Goal: Use online tool/utility: Utilize a website feature to perform a specific function

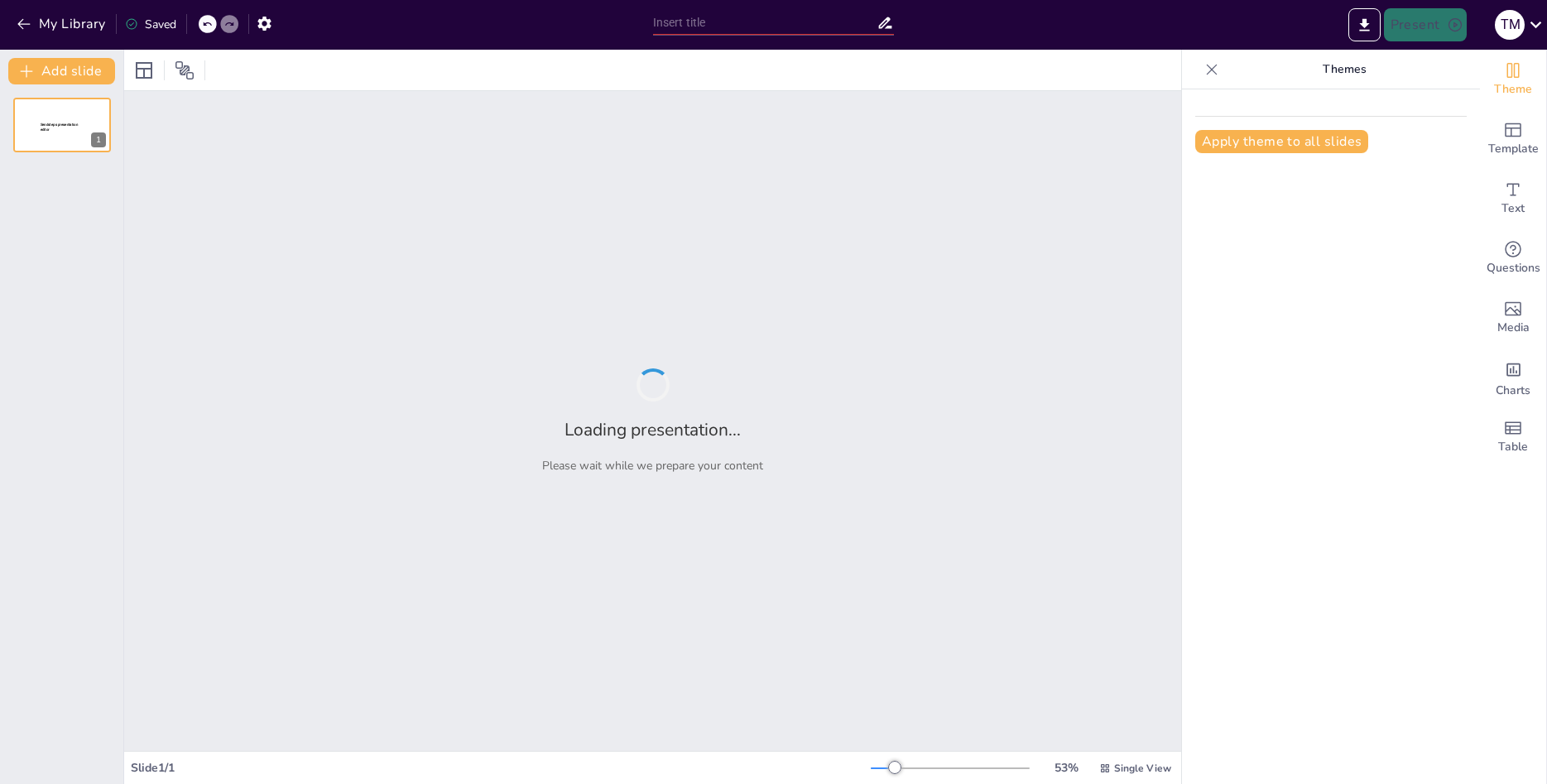
type input "Imported _ch01_intro to med term.pptx"
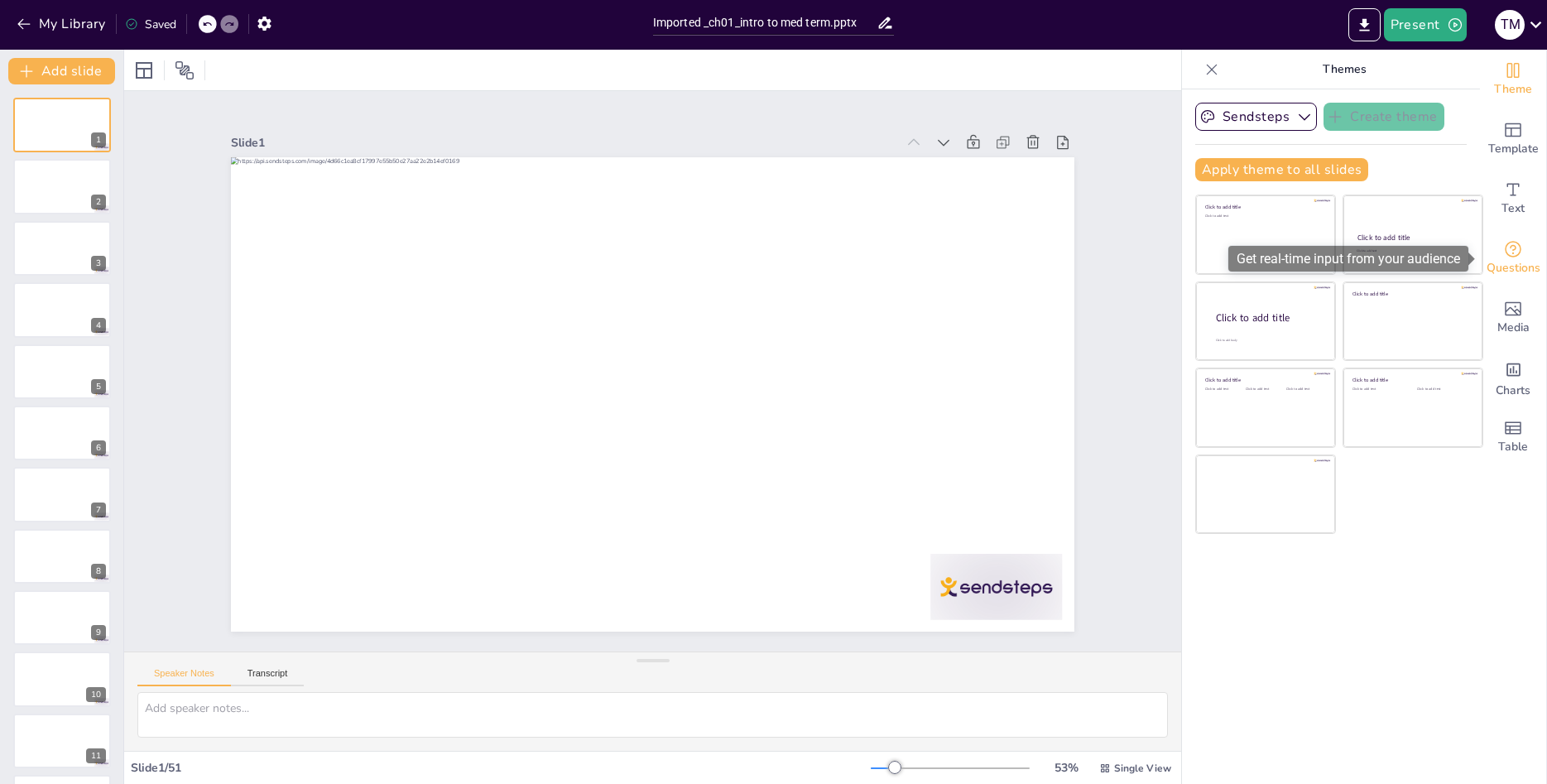
click at [1513, 267] on span "Questions" at bounding box center [1513, 268] width 54 height 19
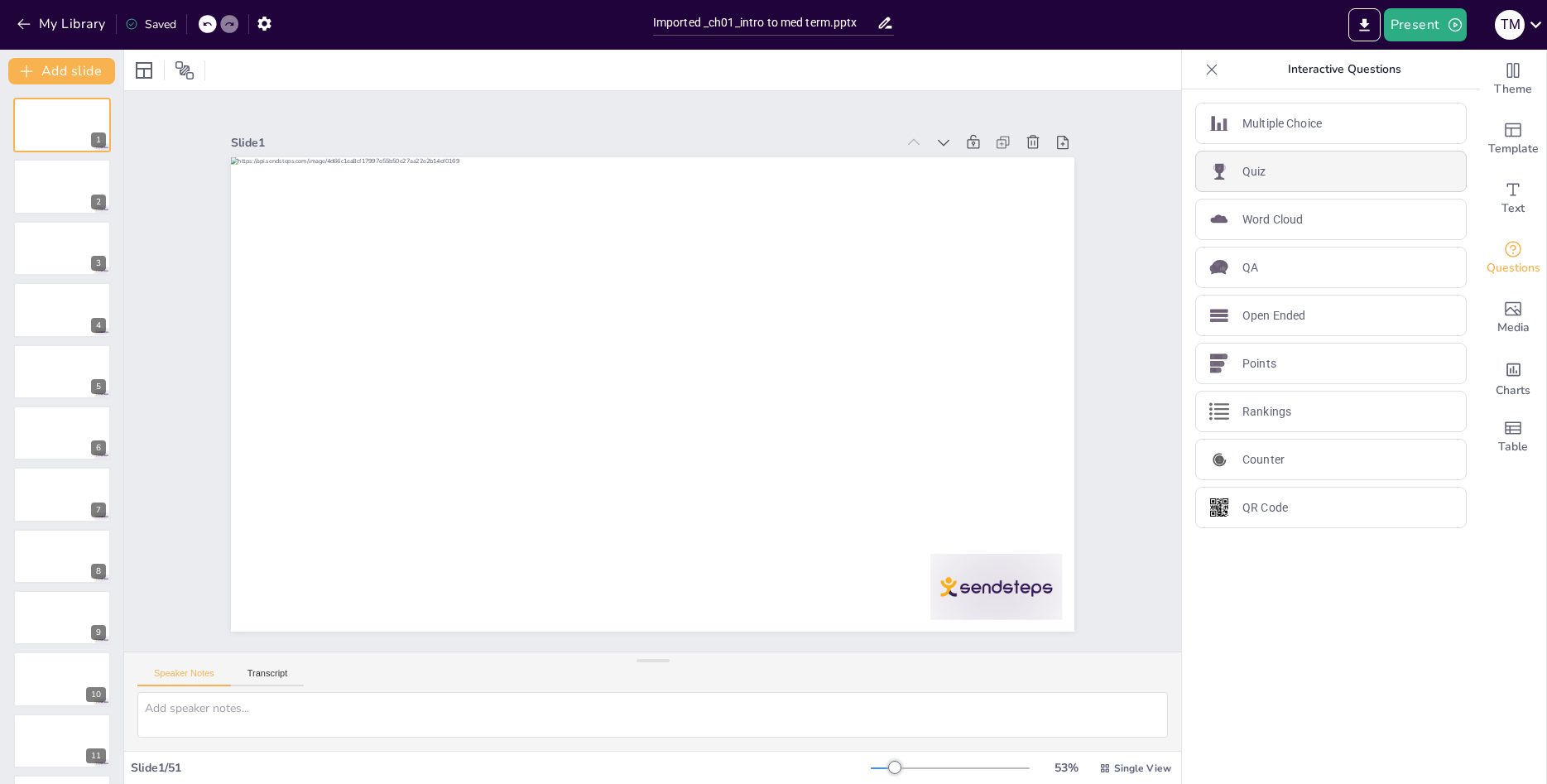
click at [1265, 180] on p "Quiz" at bounding box center [1254, 172] width 24 height 18
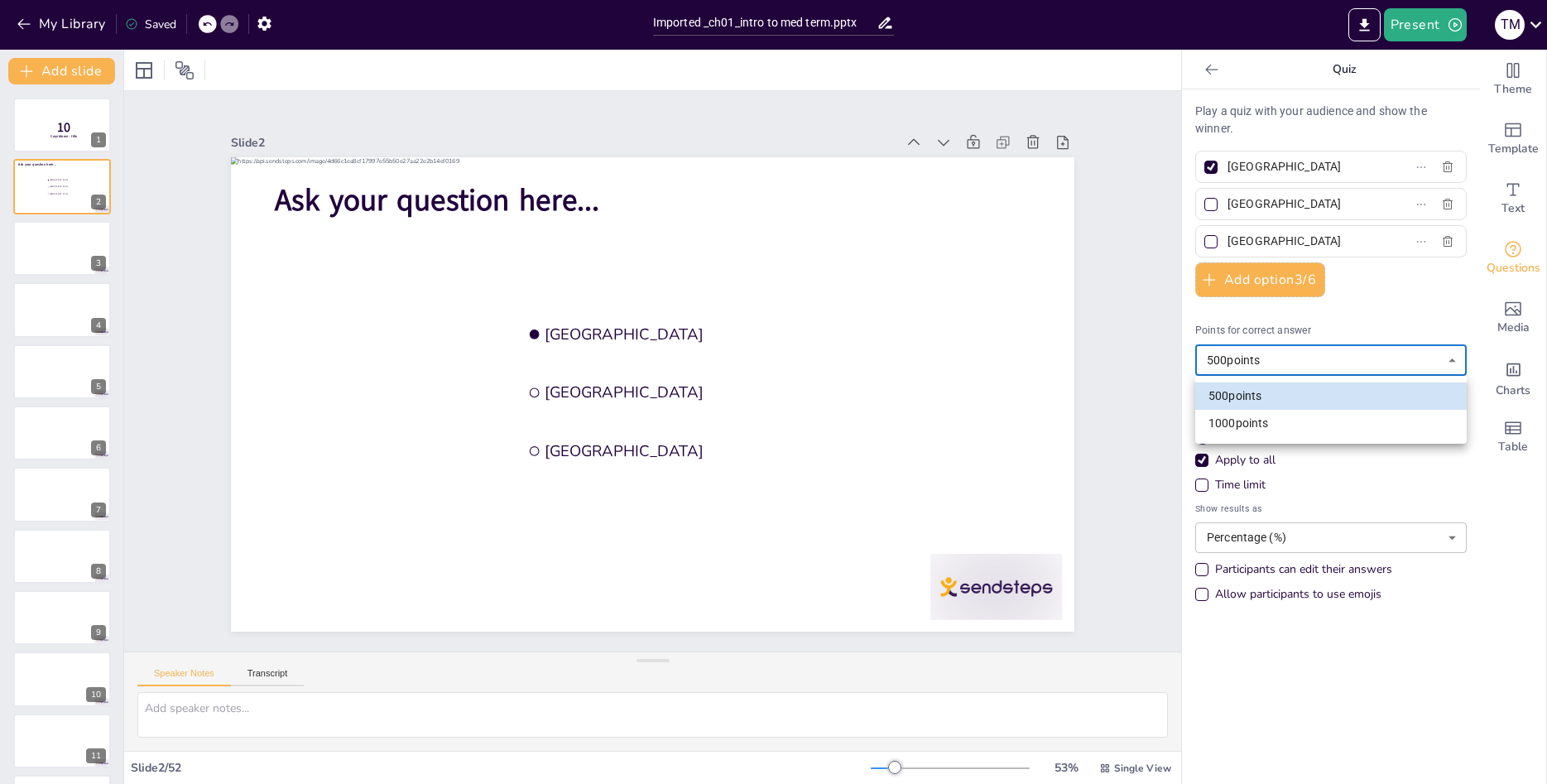
click at [1269, 354] on body "My Library Saved Imported _ch01_intro to med term.pptx Present T M Document fon…" at bounding box center [774, 392] width 1547 height 784
click at [1269, 354] on div at bounding box center [774, 392] width 1547 height 784
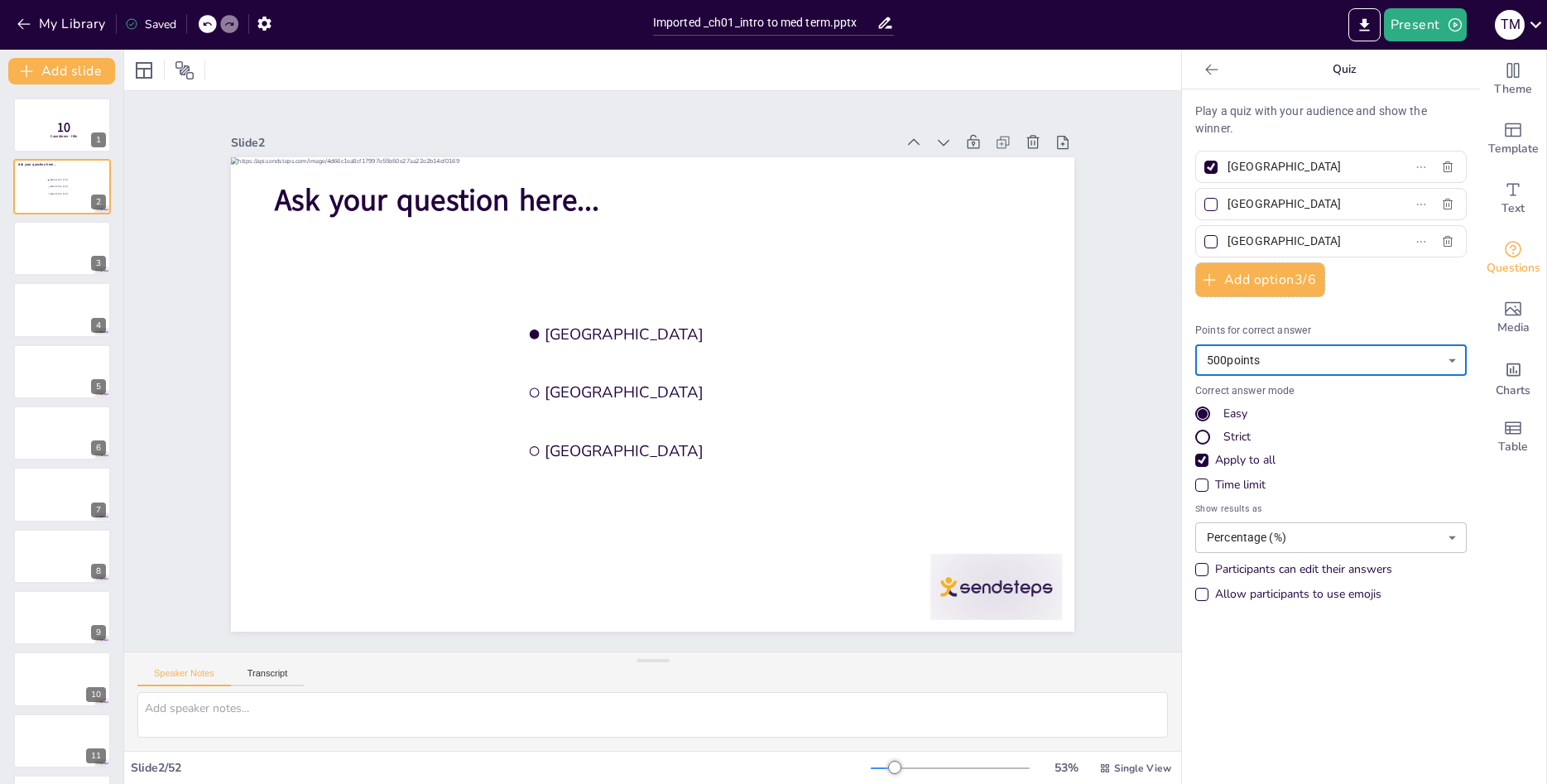
click at [1311, 535] on body "My Library Saved Imported _ch01_intro to med term.pptx Present T M Document fon…" at bounding box center [774, 392] width 1547 height 784
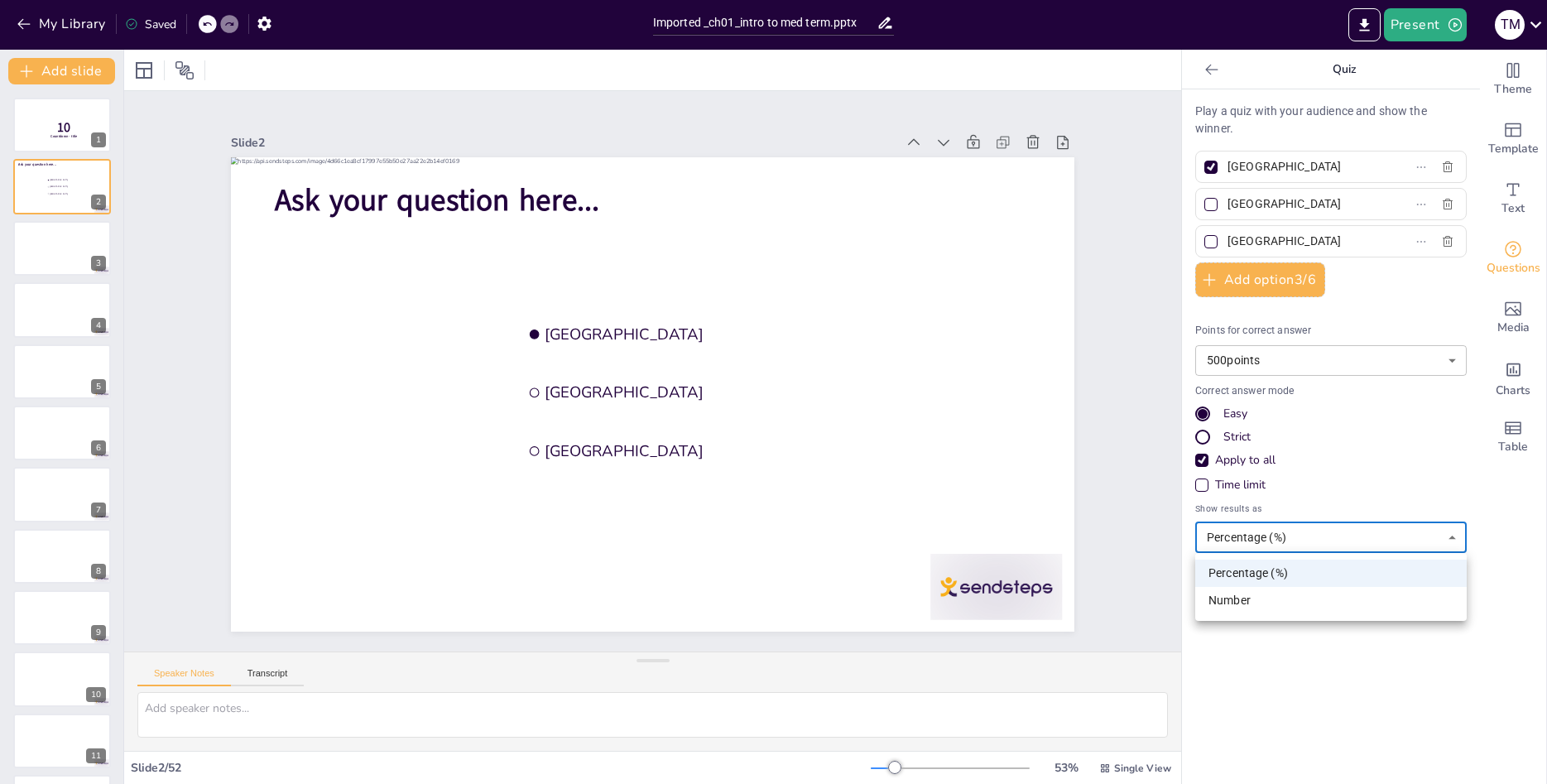
click at [1311, 535] on div at bounding box center [774, 392] width 1547 height 784
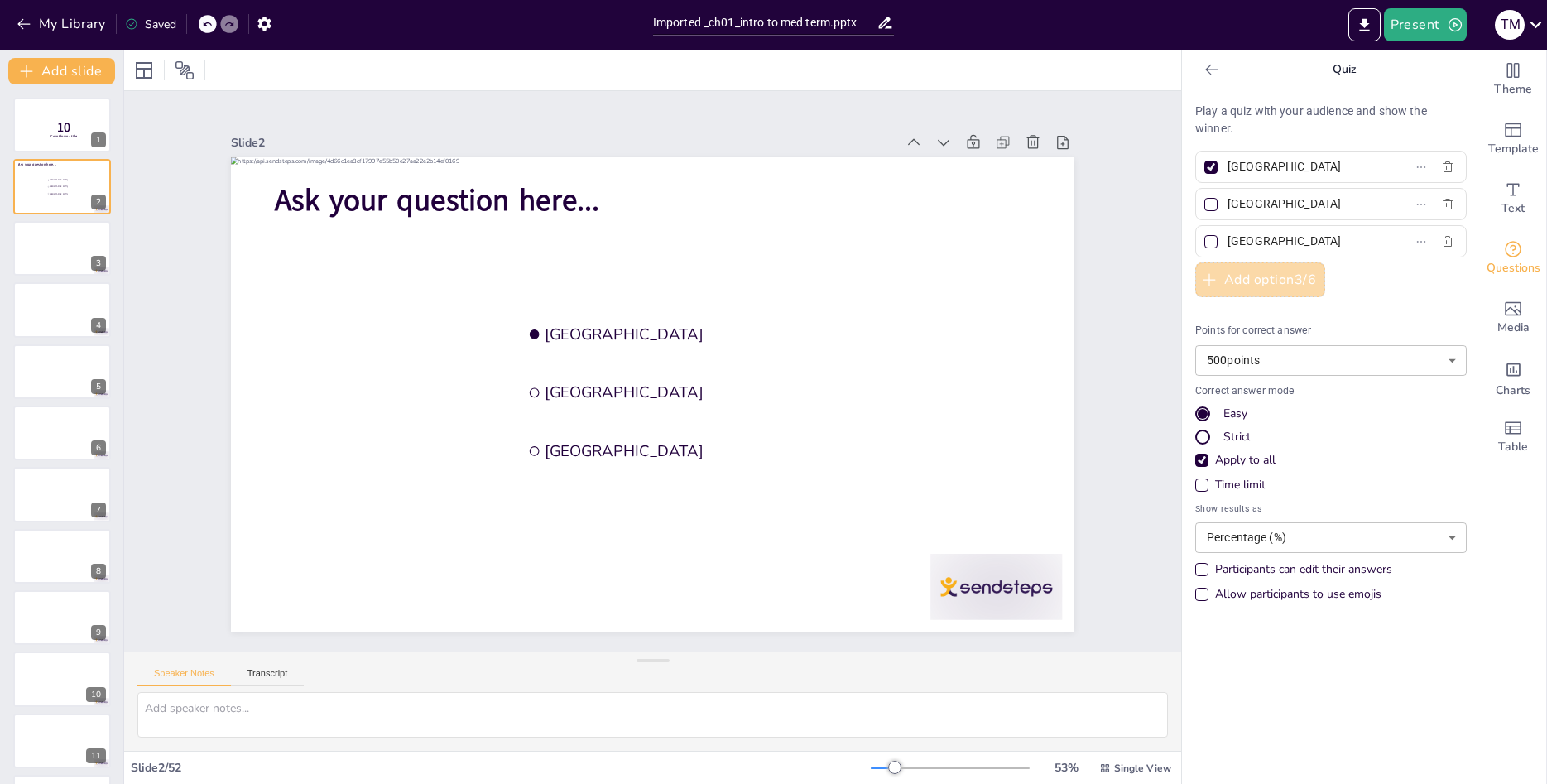
click at [1210, 278] on icon "button" at bounding box center [1209, 279] width 17 height 17
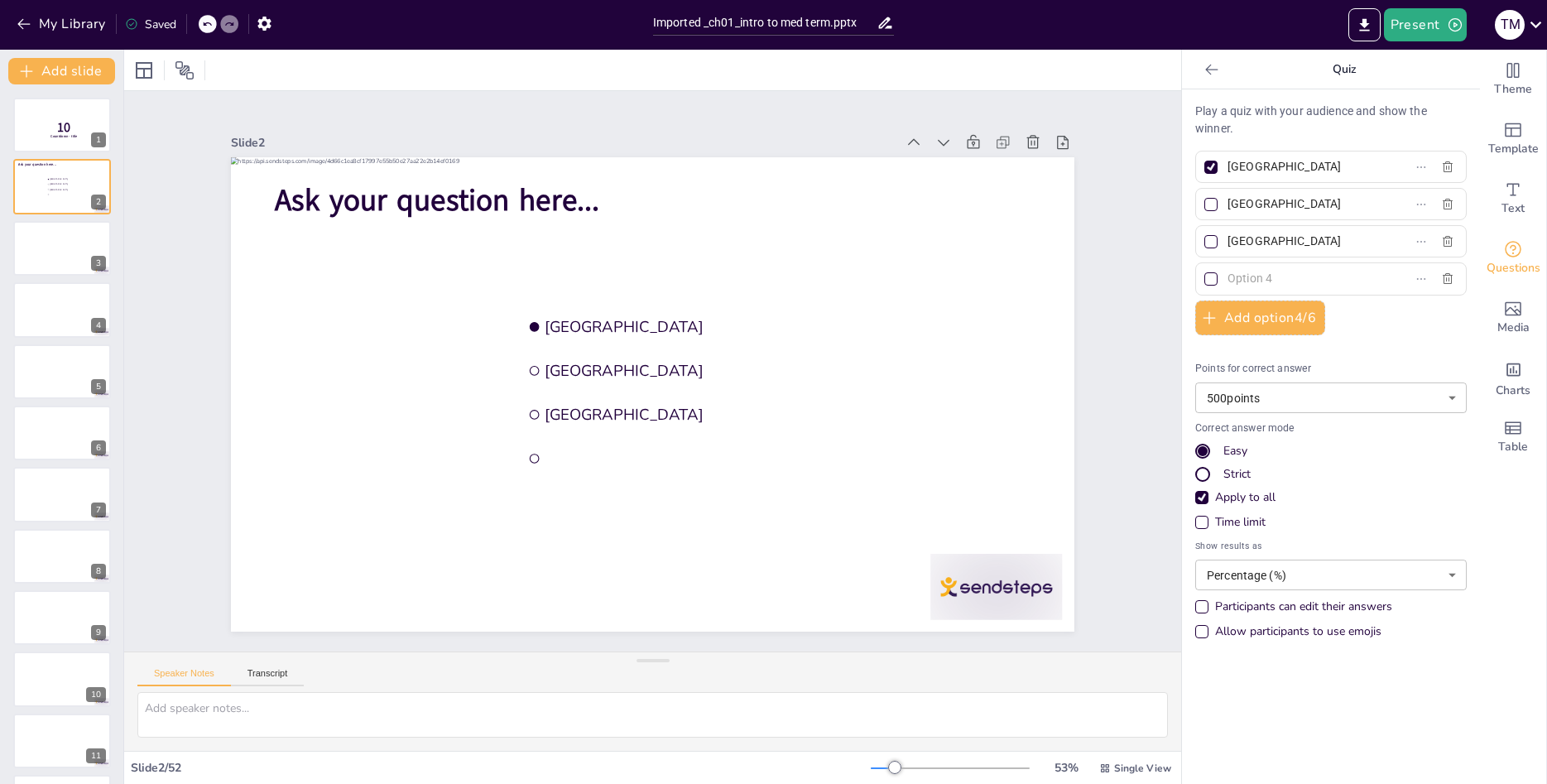
click at [1206, 61] on div at bounding box center [1211, 69] width 26 height 26
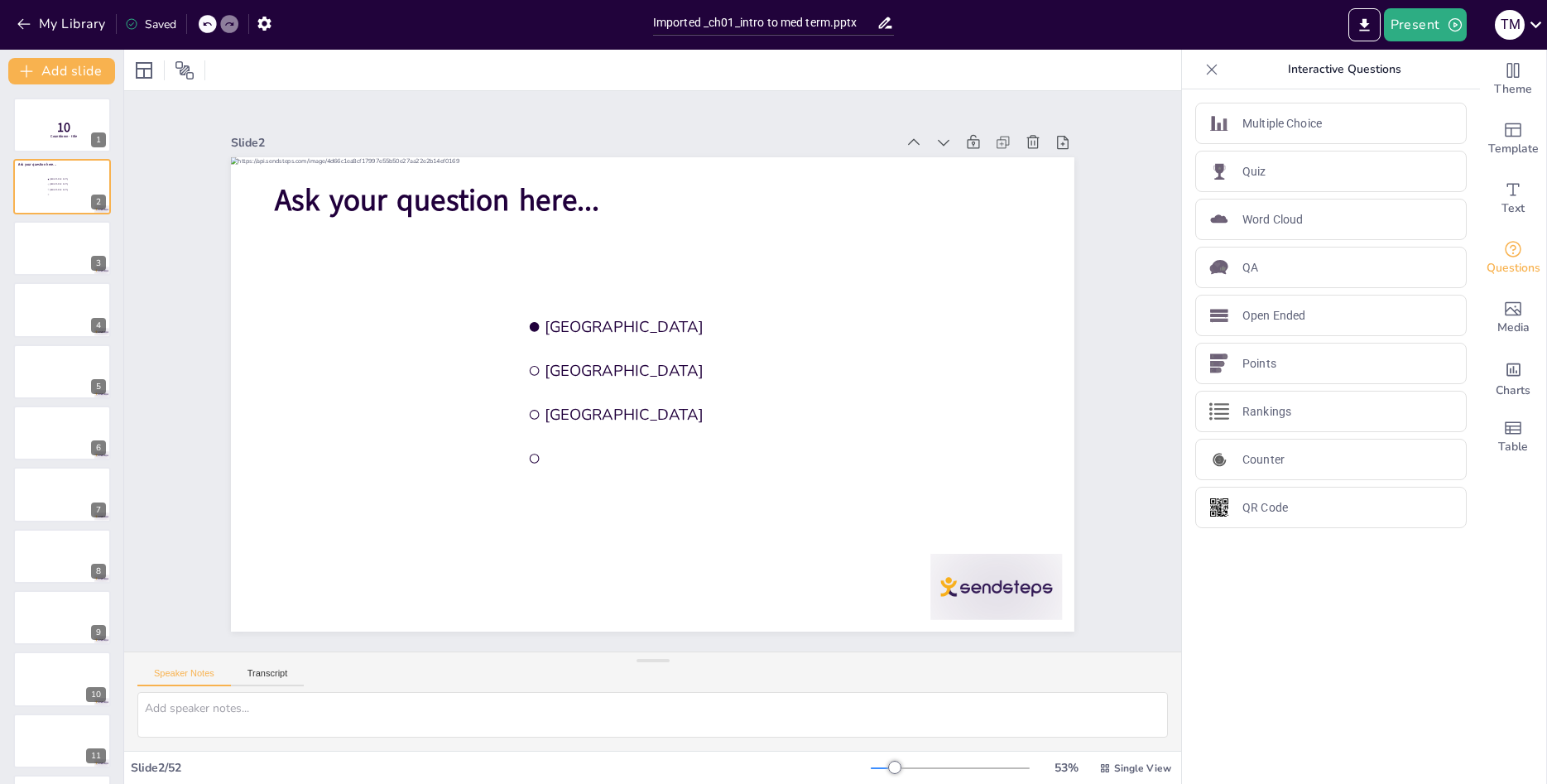
click at [1212, 69] on icon at bounding box center [1212, 68] width 11 height 11
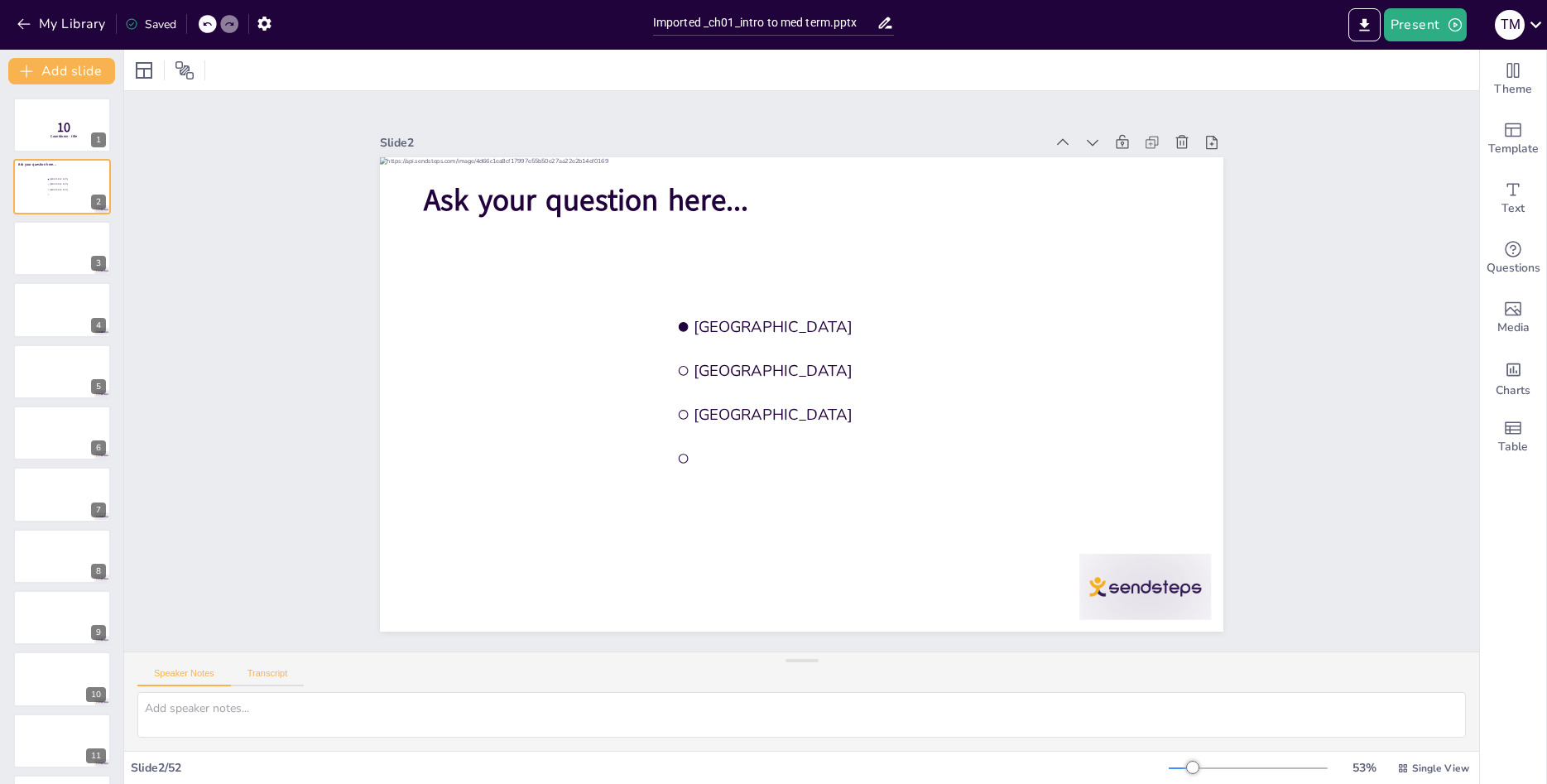
click at [270, 675] on button "Transcript" at bounding box center [267, 677] width 73 height 19
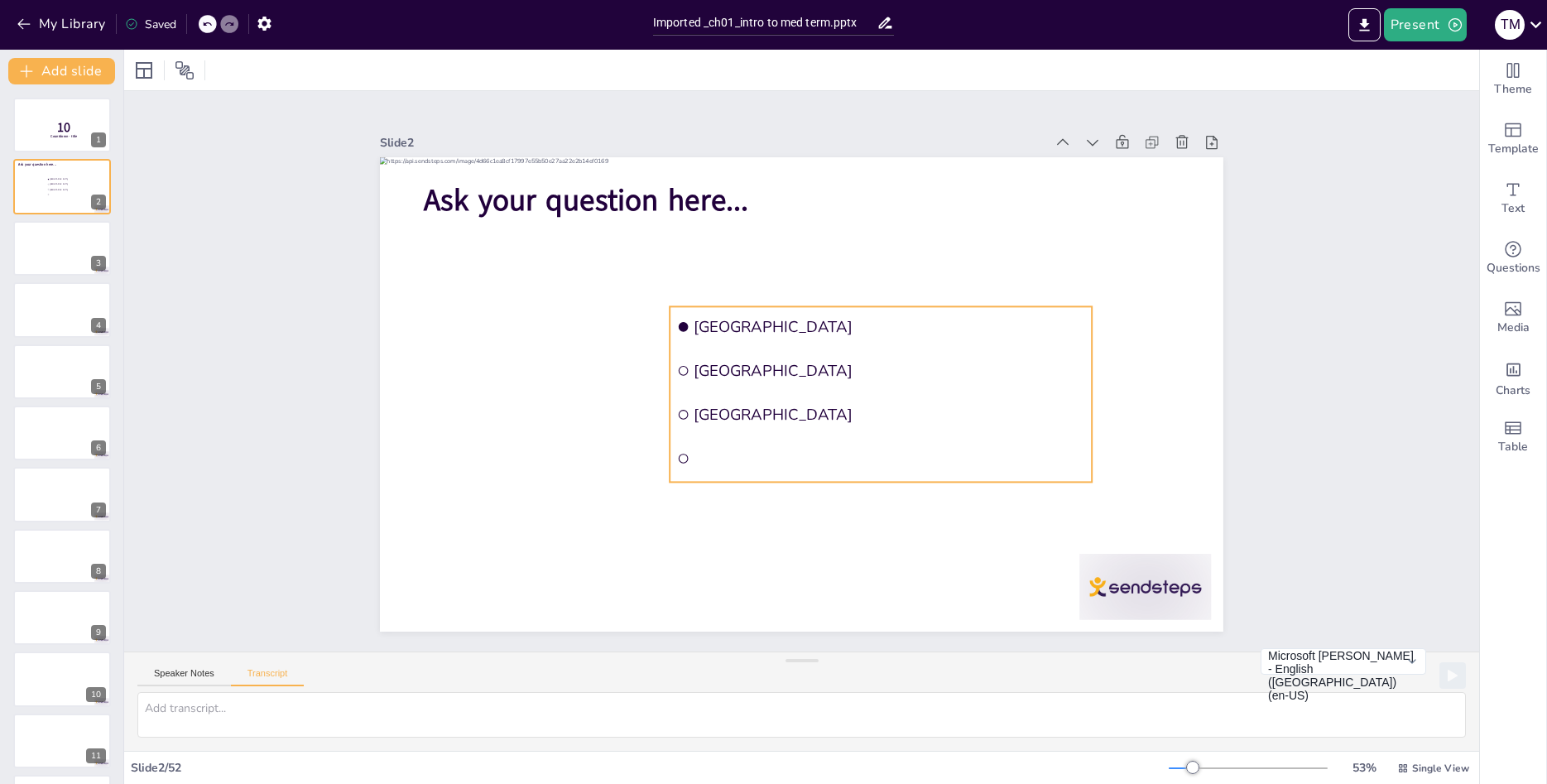
click at [845, 350] on ul "[GEOGRAPHIC_DATA] [GEOGRAPHIC_DATA] [GEOGRAPHIC_DATA]" at bounding box center [878, 402] width 438 height 219
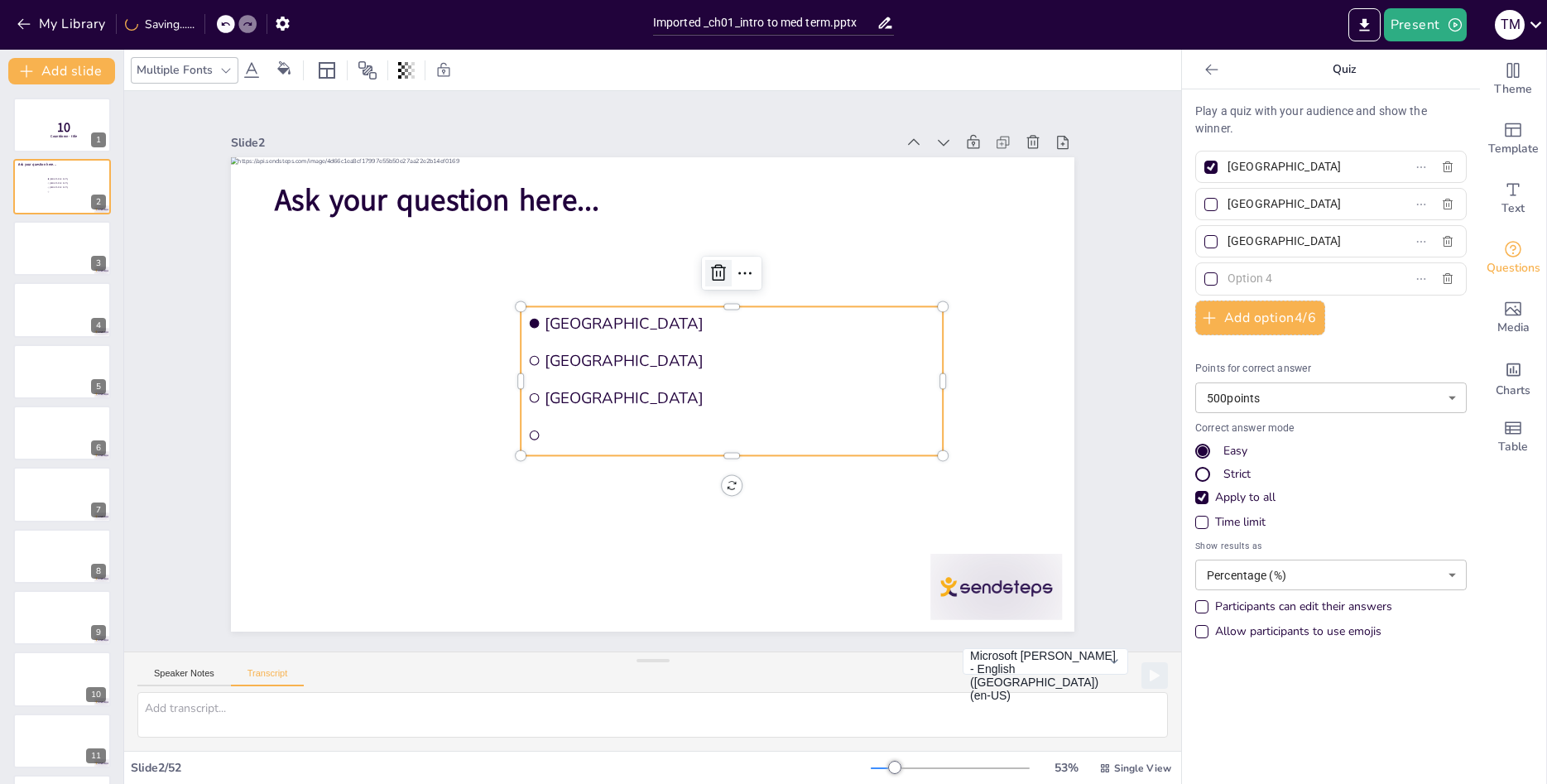
click at [732, 286] on icon at bounding box center [744, 298] width 24 height 24
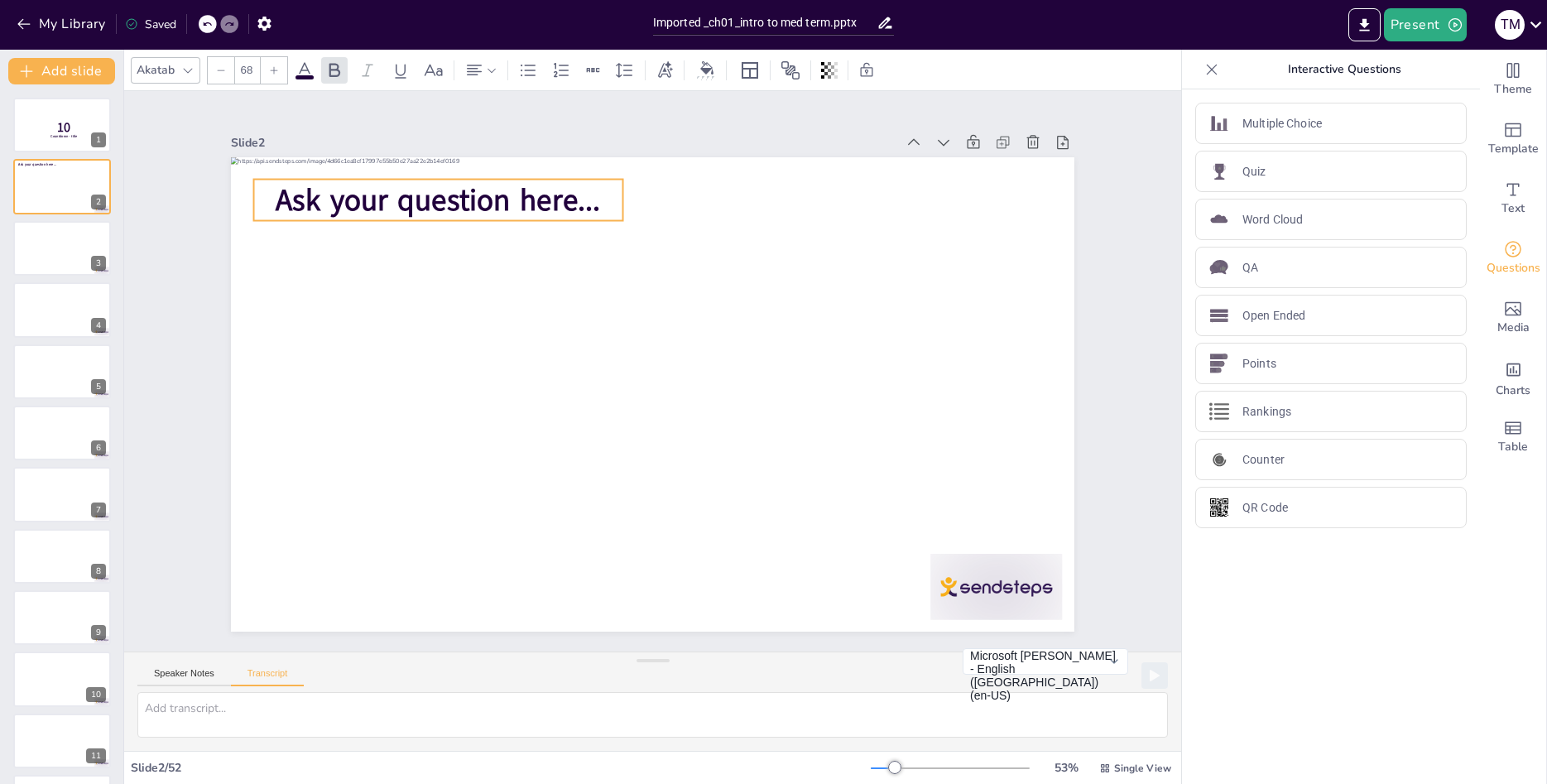
click at [595, 202] on span "Ask your question here..." at bounding box center [693, 100] width 198 height 302
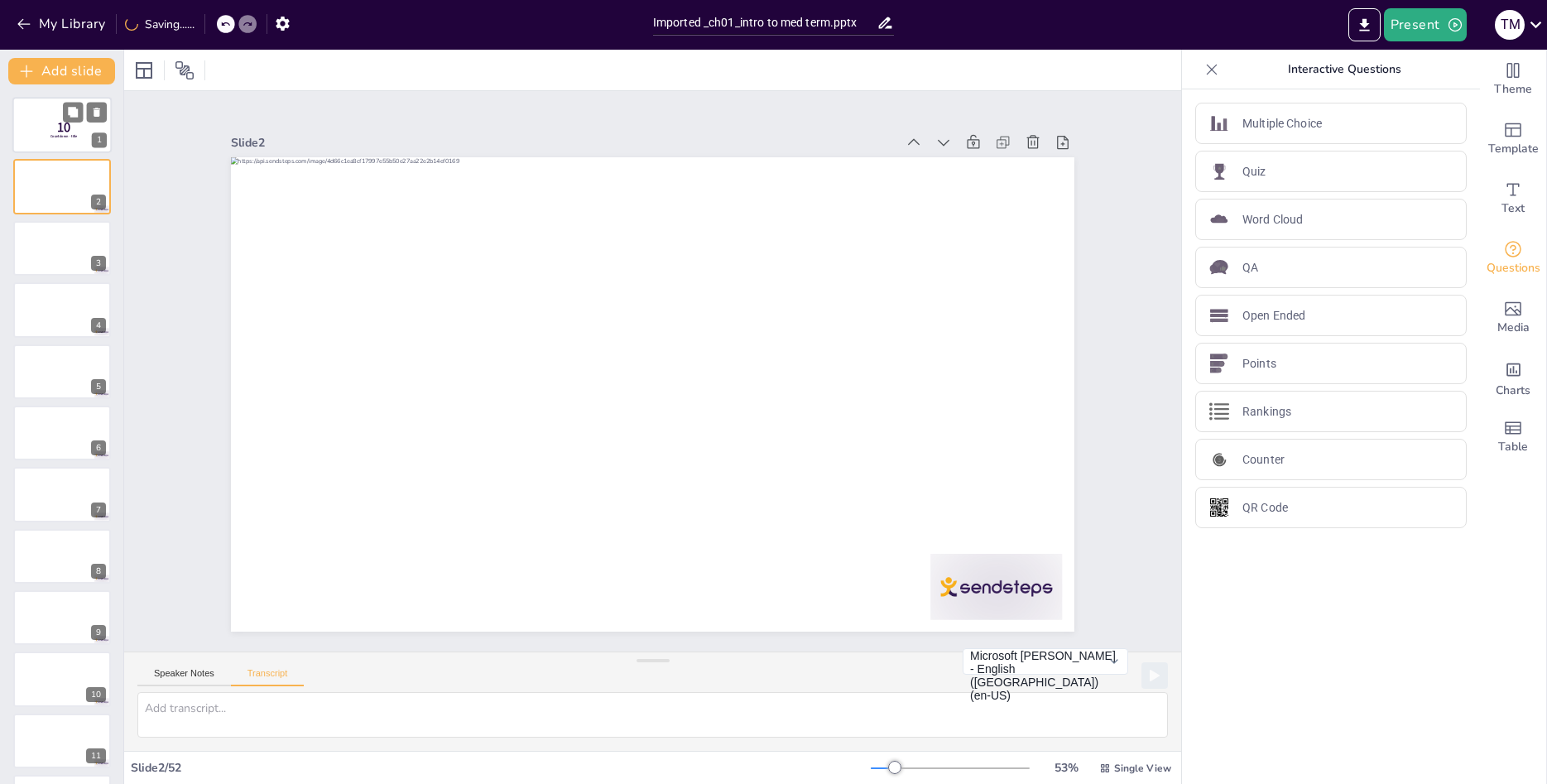
click at [74, 131] on p "10" at bounding box center [63, 127] width 44 height 19
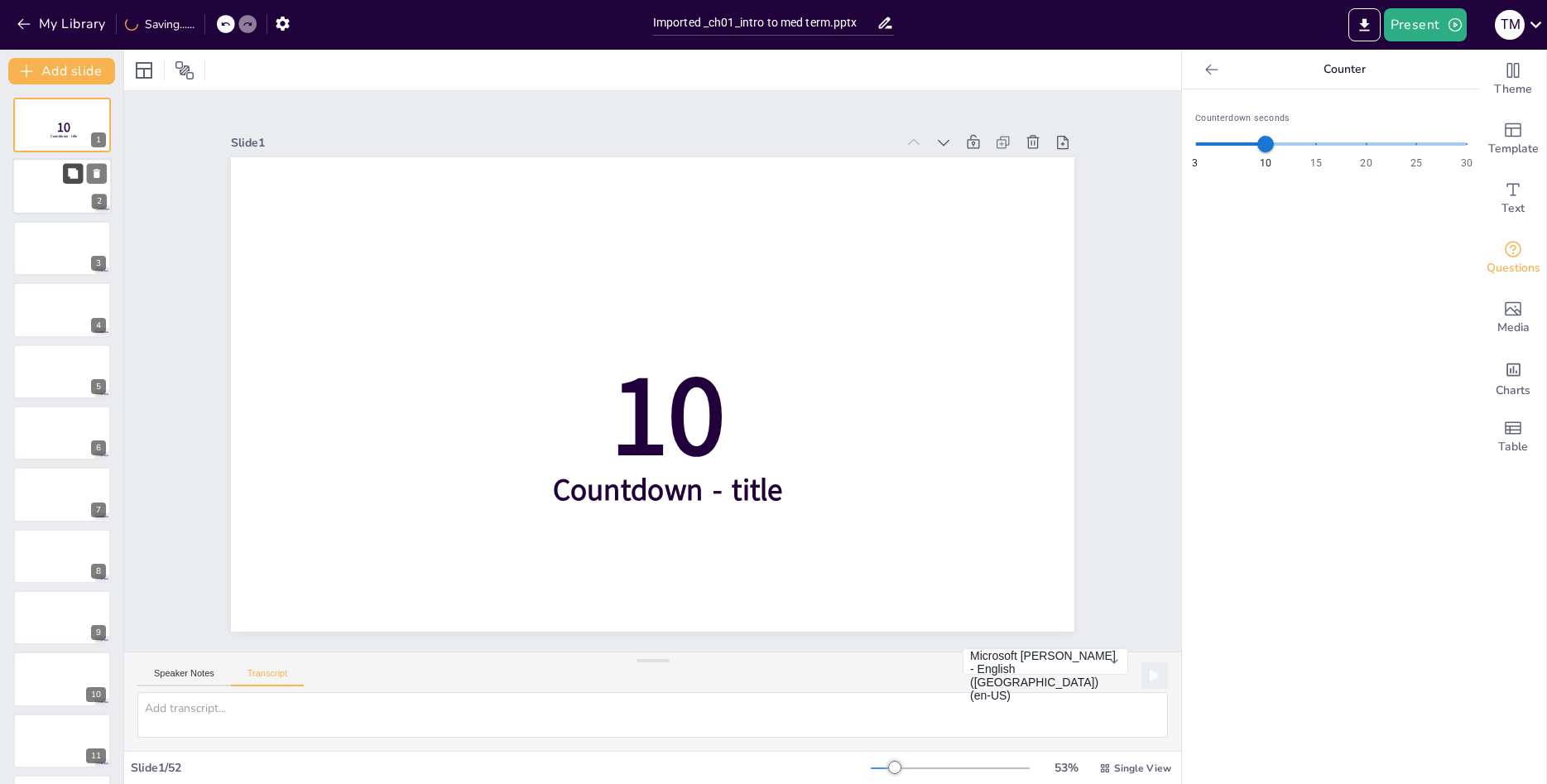
click at [75, 180] on button at bounding box center [72, 174] width 20 height 20
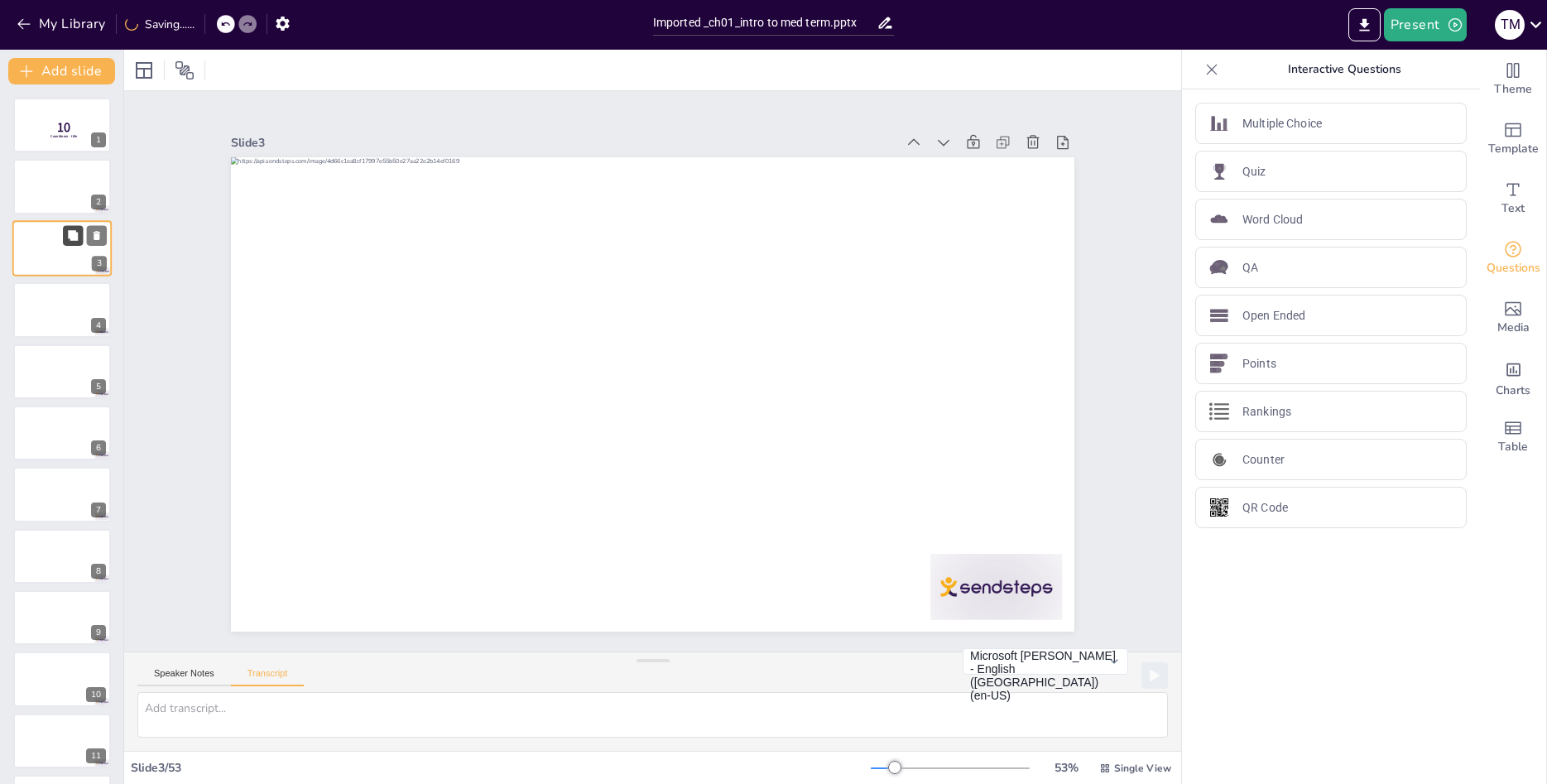
click at [74, 243] on button at bounding box center [72, 235] width 20 height 20
click at [60, 201] on div at bounding box center [63, 187] width 100 height 57
click at [64, 243] on button at bounding box center [72, 235] width 20 height 20
click at [74, 374] on div at bounding box center [63, 372] width 100 height 57
click at [99, 353] on icon at bounding box center [97, 358] width 12 height 12
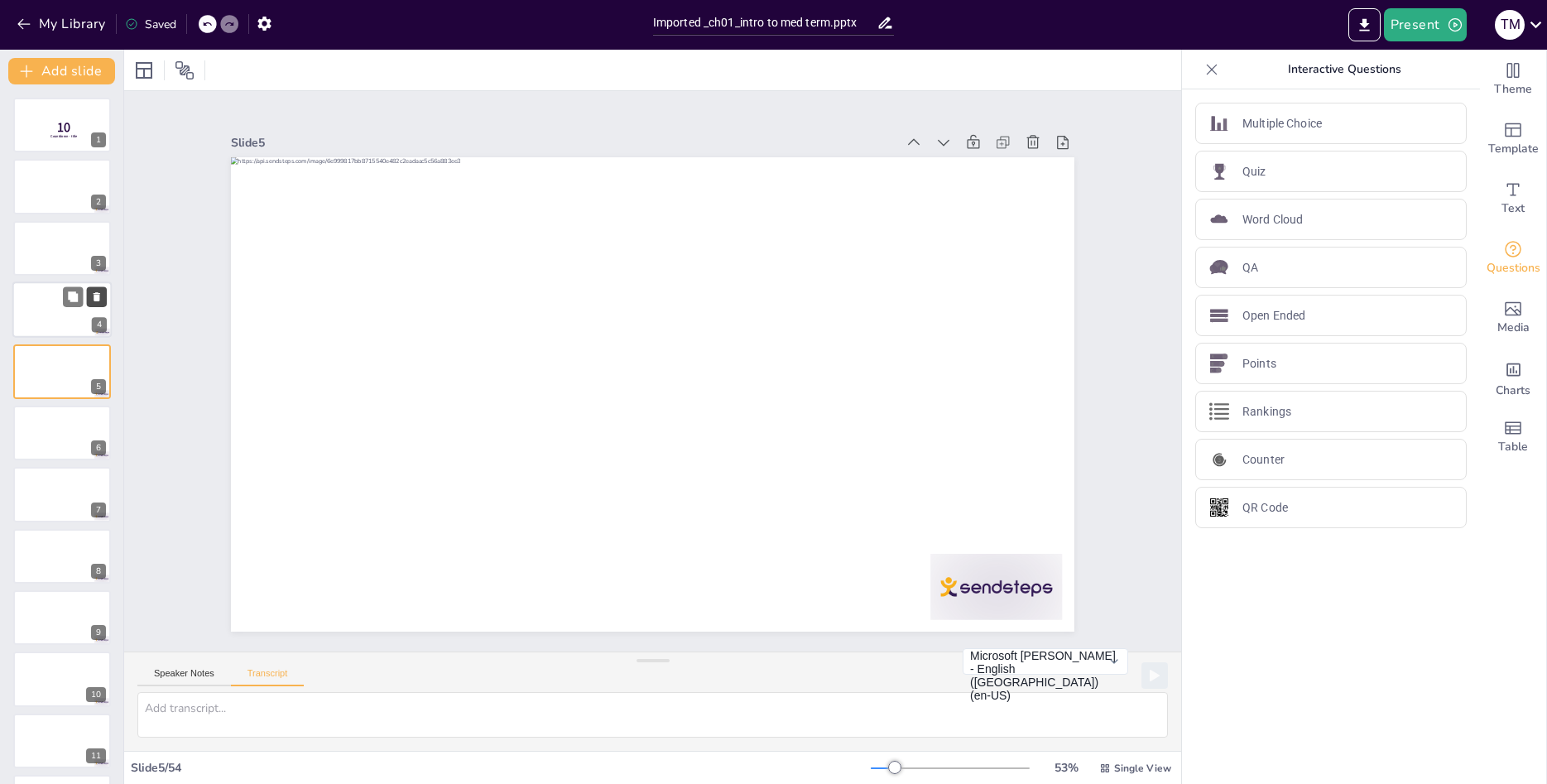
click at [93, 298] on icon at bounding box center [97, 297] width 12 height 12
click at [100, 235] on icon at bounding box center [97, 234] width 7 height 9
click at [41, 259] on div at bounding box center [63, 248] width 100 height 57
click at [40, 310] on div at bounding box center [63, 309] width 100 height 57
click at [45, 366] on div at bounding box center [63, 372] width 100 height 57
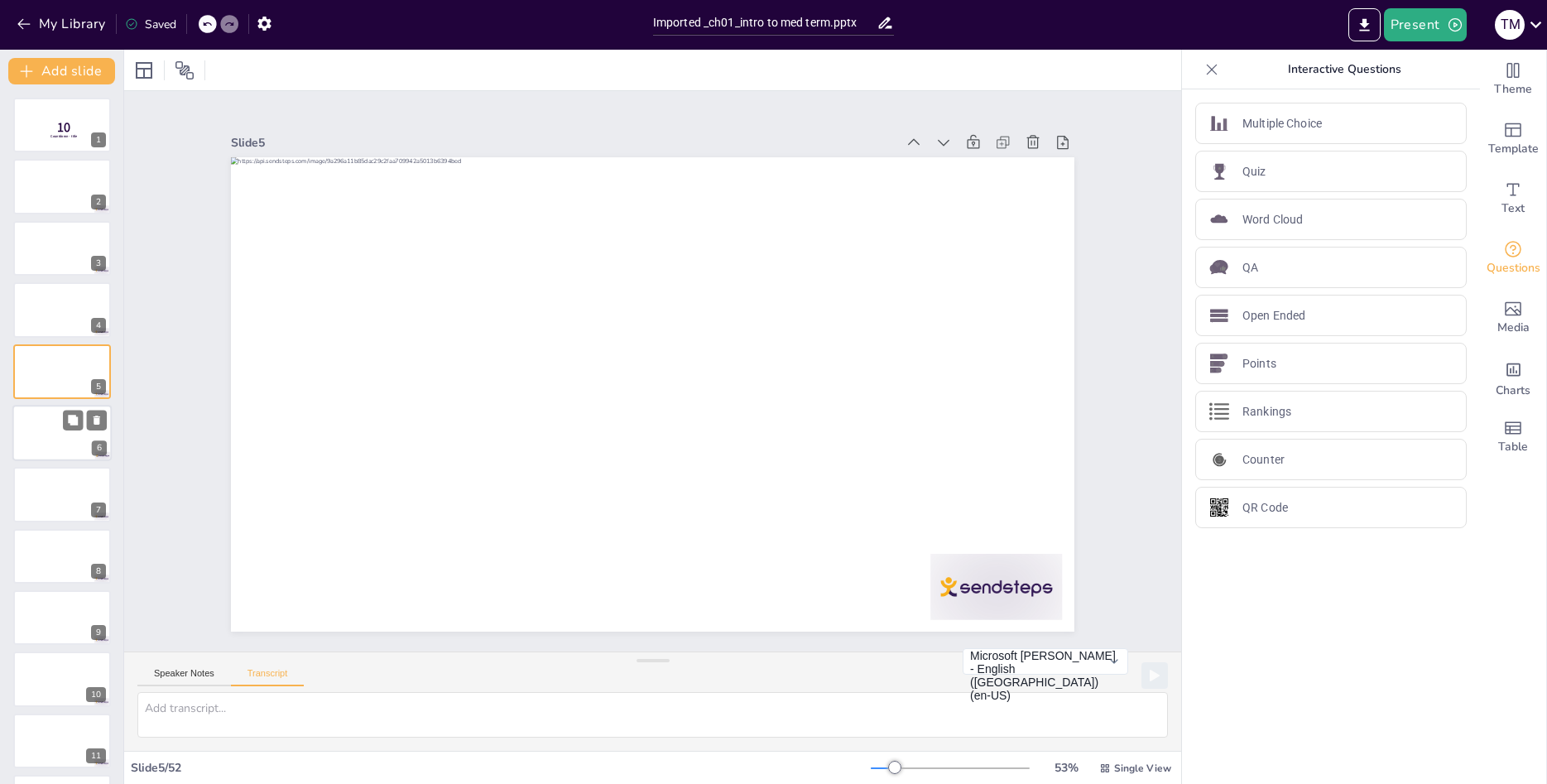
click at [41, 422] on div at bounding box center [63, 433] width 100 height 57
click at [24, 483] on div at bounding box center [63, 495] width 100 height 57
click at [41, 551] on div at bounding box center [63, 557] width 100 height 57
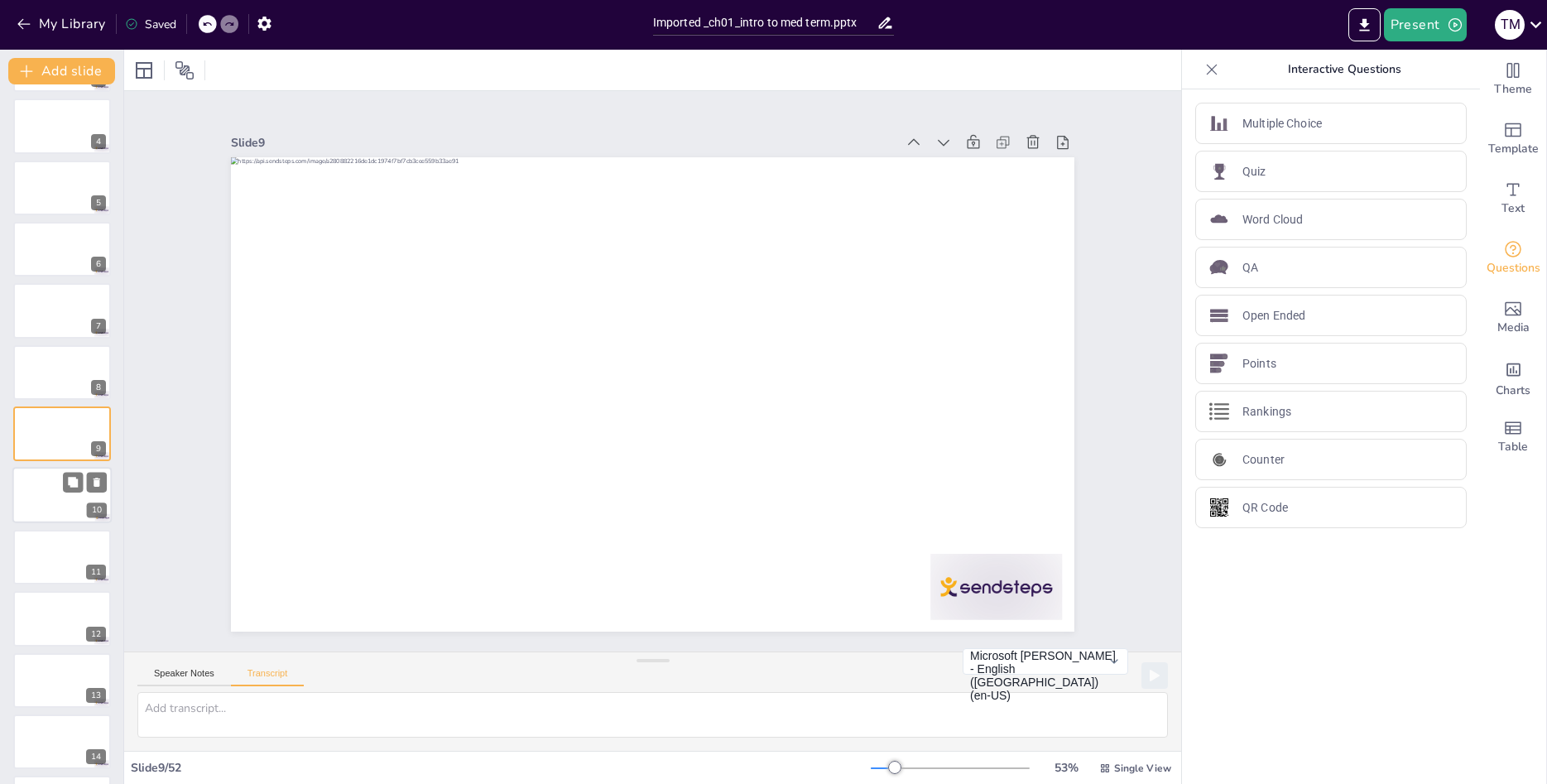
click at [29, 510] on div at bounding box center [63, 496] width 100 height 57
click at [21, 560] on div at bounding box center [63, 557] width 100 height 57
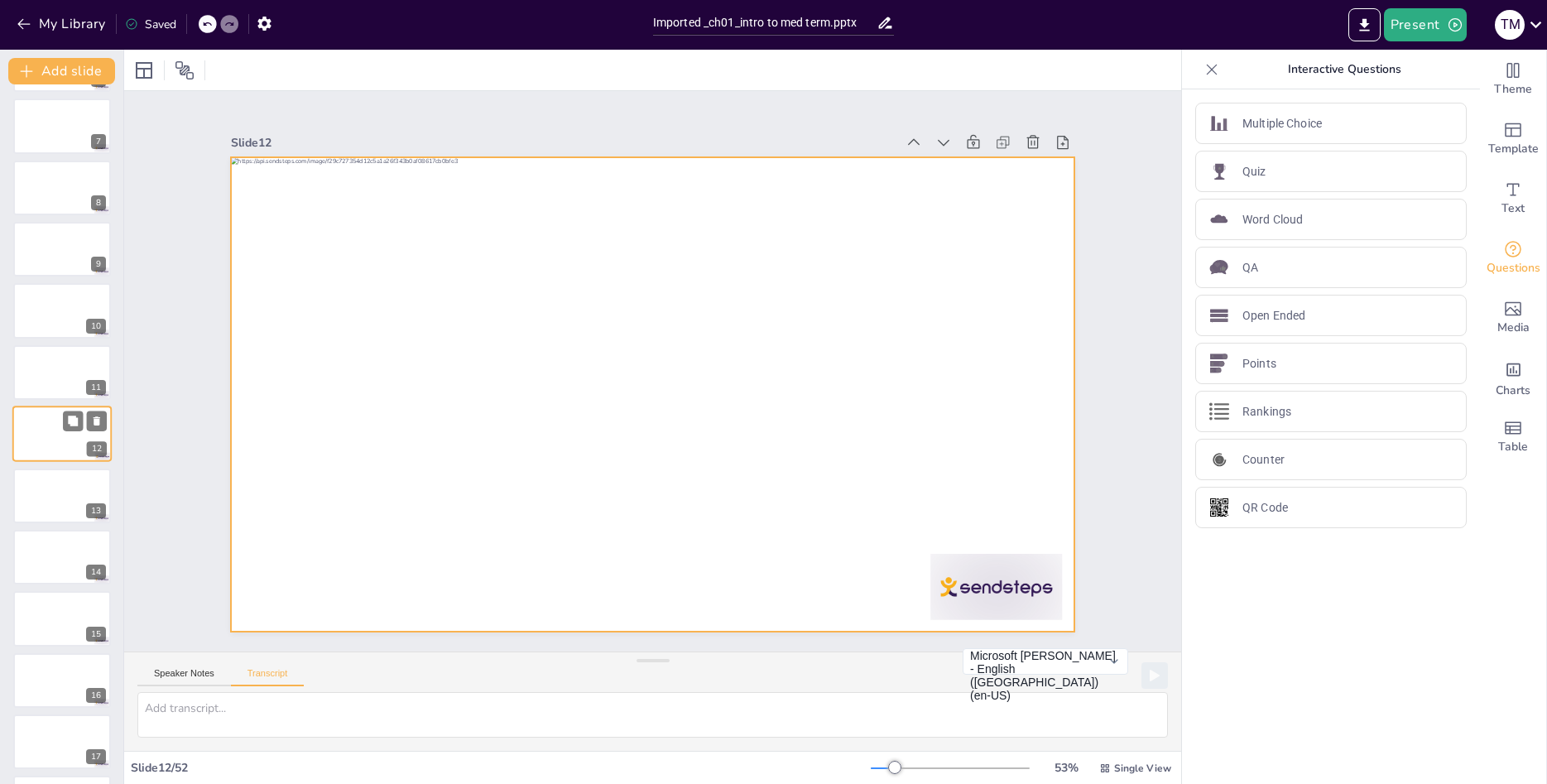
click at [50, 446] on div at bounding box center [63, 433] width 100 height 57
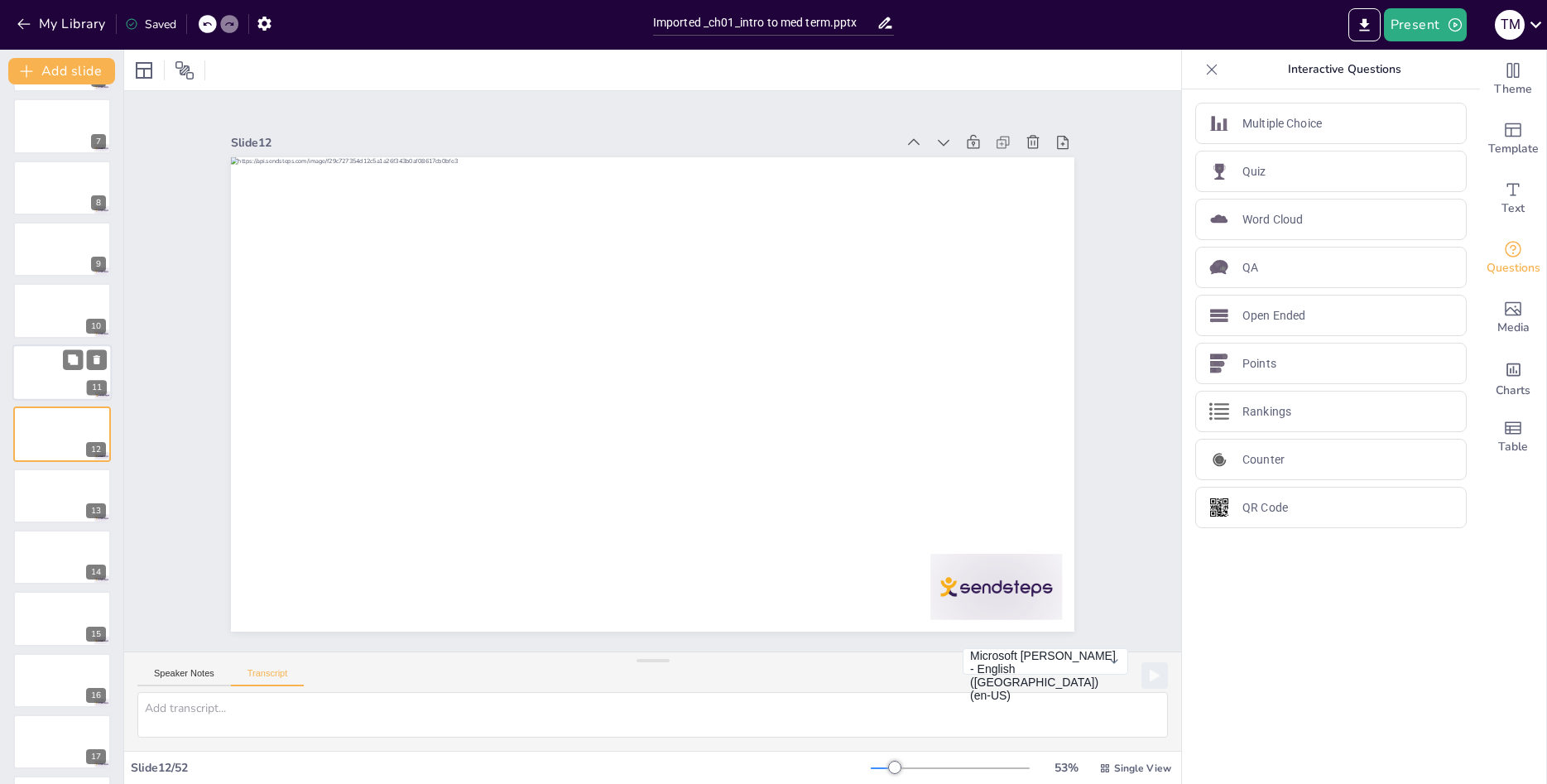
click at [48, 380] on div at bounding box center [63, 373] width 100 height 57
click at [53, 77] on button "Add slide" at bounding box center [61, 70] width 106 height 26
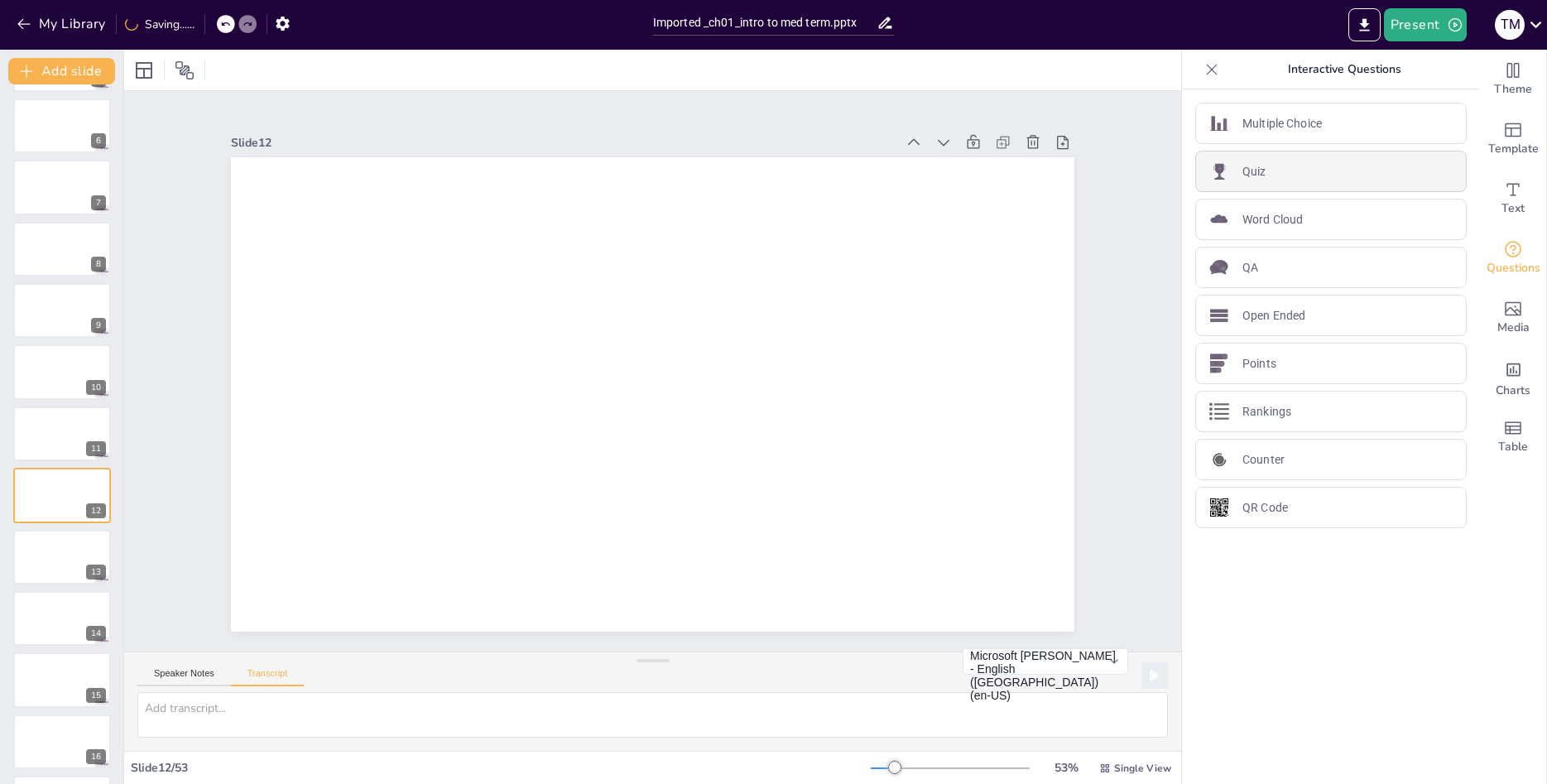
click at [1270, 173] on div "Quiz" at bounding box center [1331, 171] width 272 height 41
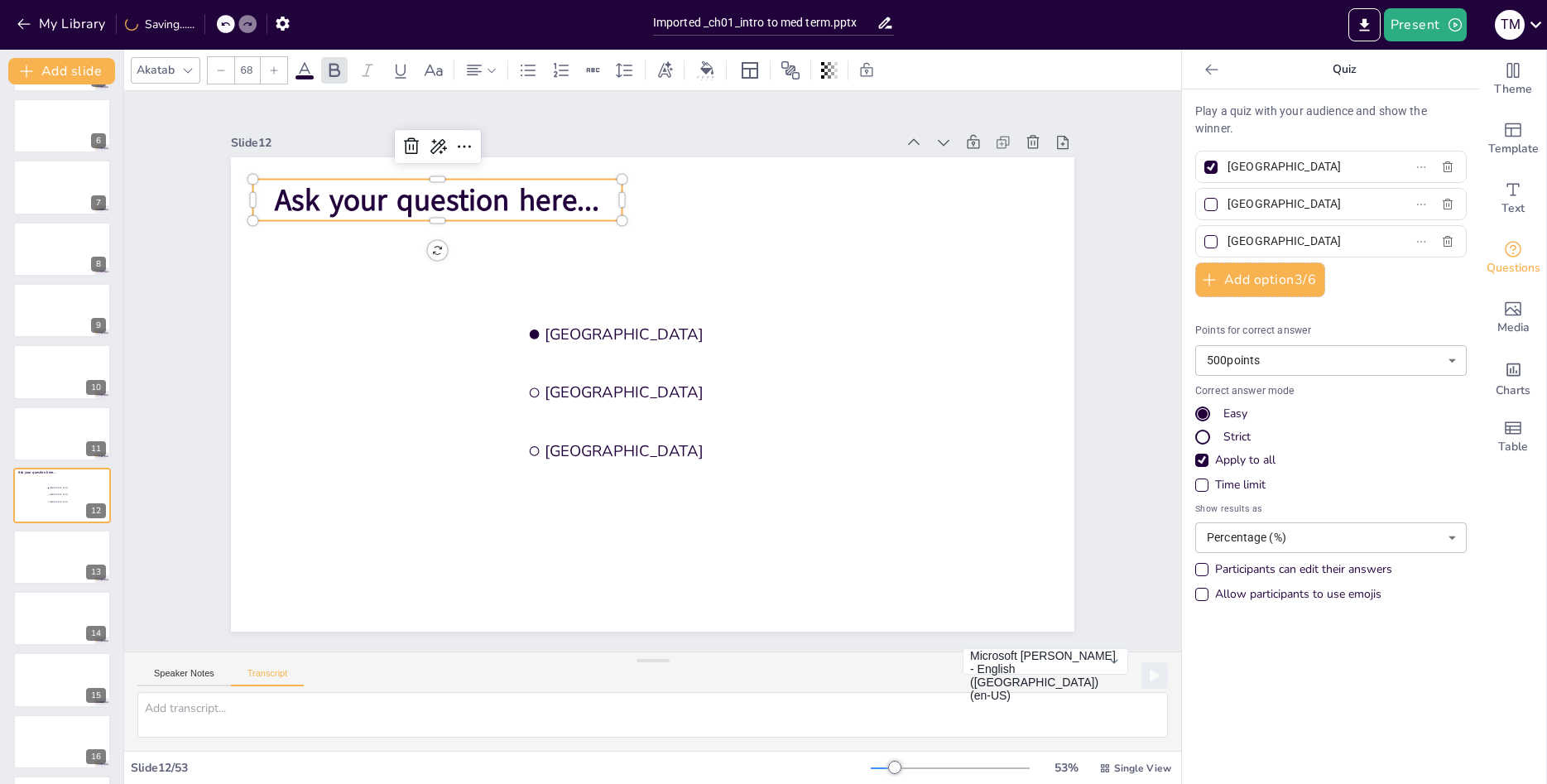
click at [426, 200] on span "Ask your question here..." at bounding box center [456, 179] width 327 height 74
click at [338, 199] on span "Ask your question here..." at bounding box center [498, 140] width 321 height 139
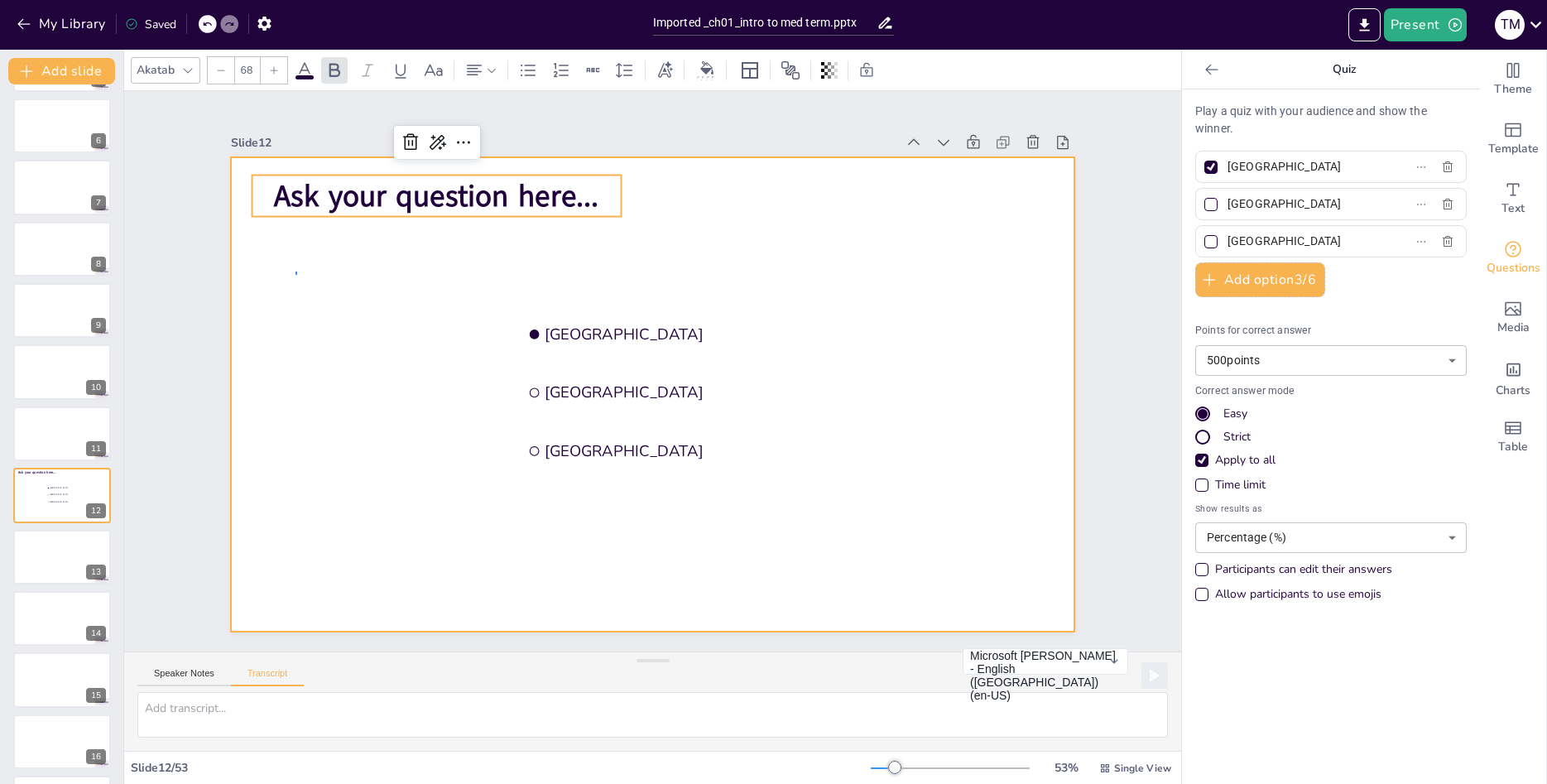
click at [299, 274] on div at bounding box center [638, 389] width 943 height 916
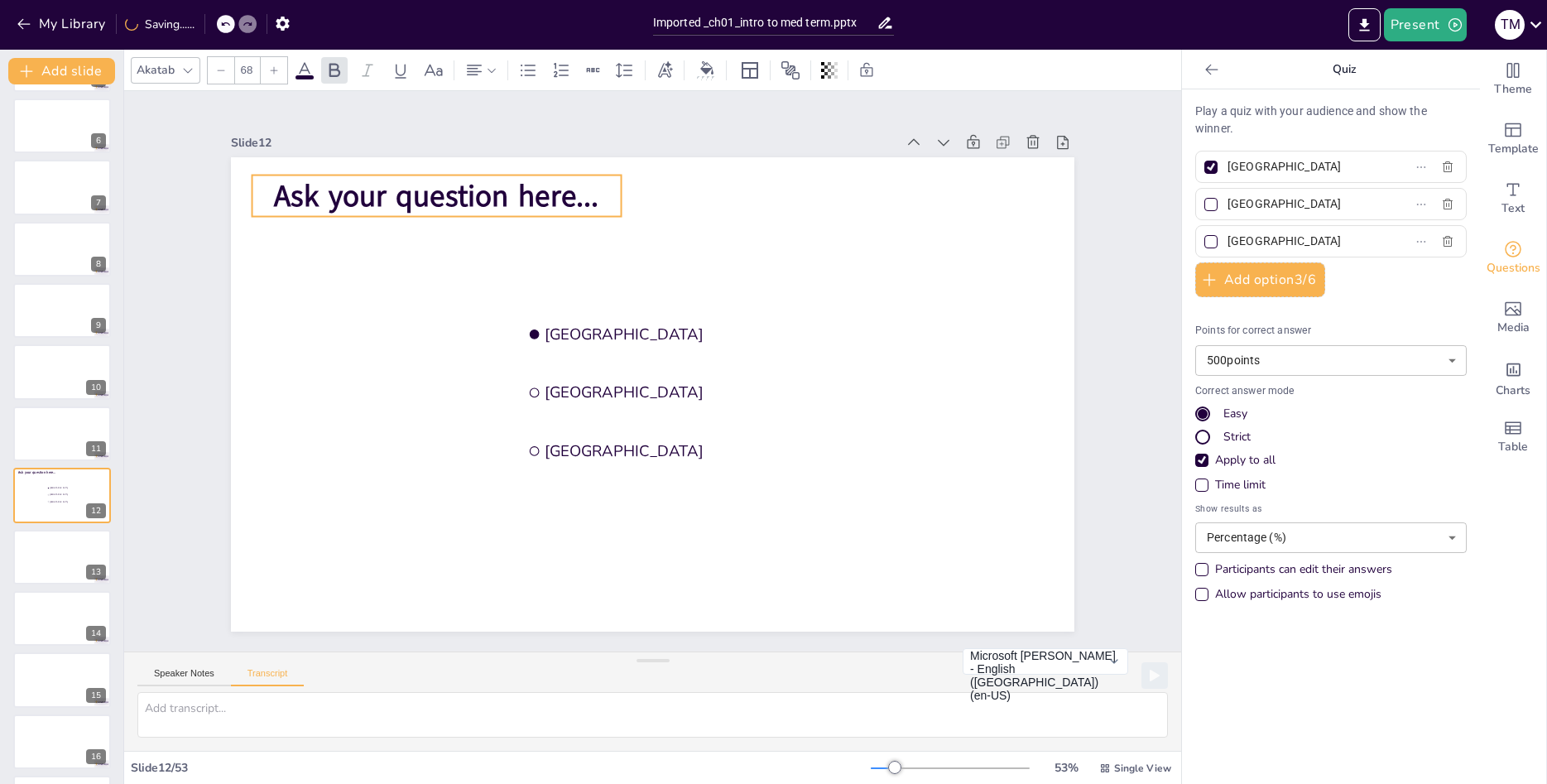
click at [438, 206] on span "Ask your question here..." at bounding box center [580, 103] width 286 height 224
click at [723, 486] on span "Ask your question here..." at bounding box center [886, 523] width 327 height 74
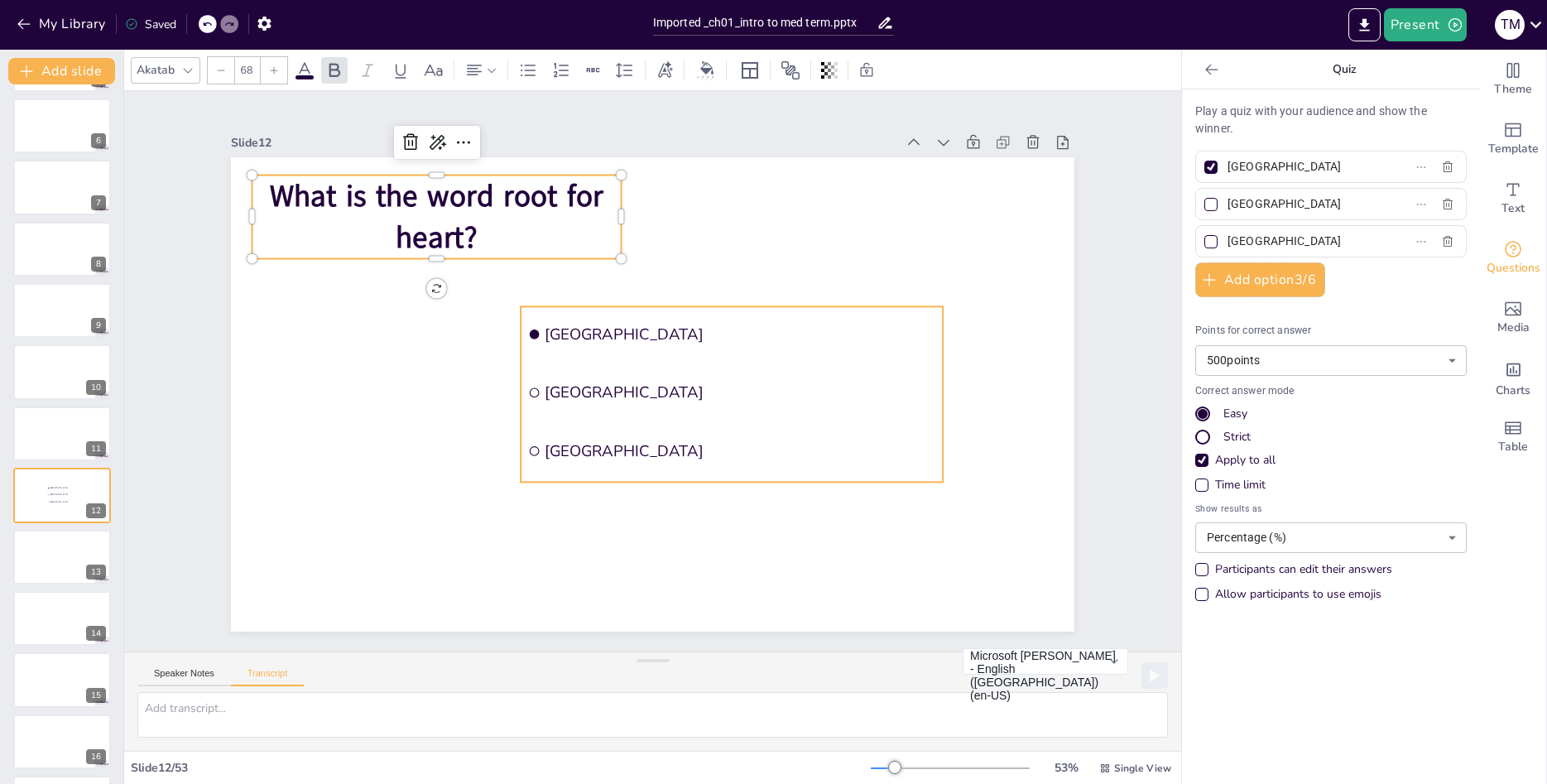
click at [578, 330] on span "[GEOGRAPHIC_DATA]" at bounding box center [740, 333] width 391 height 21
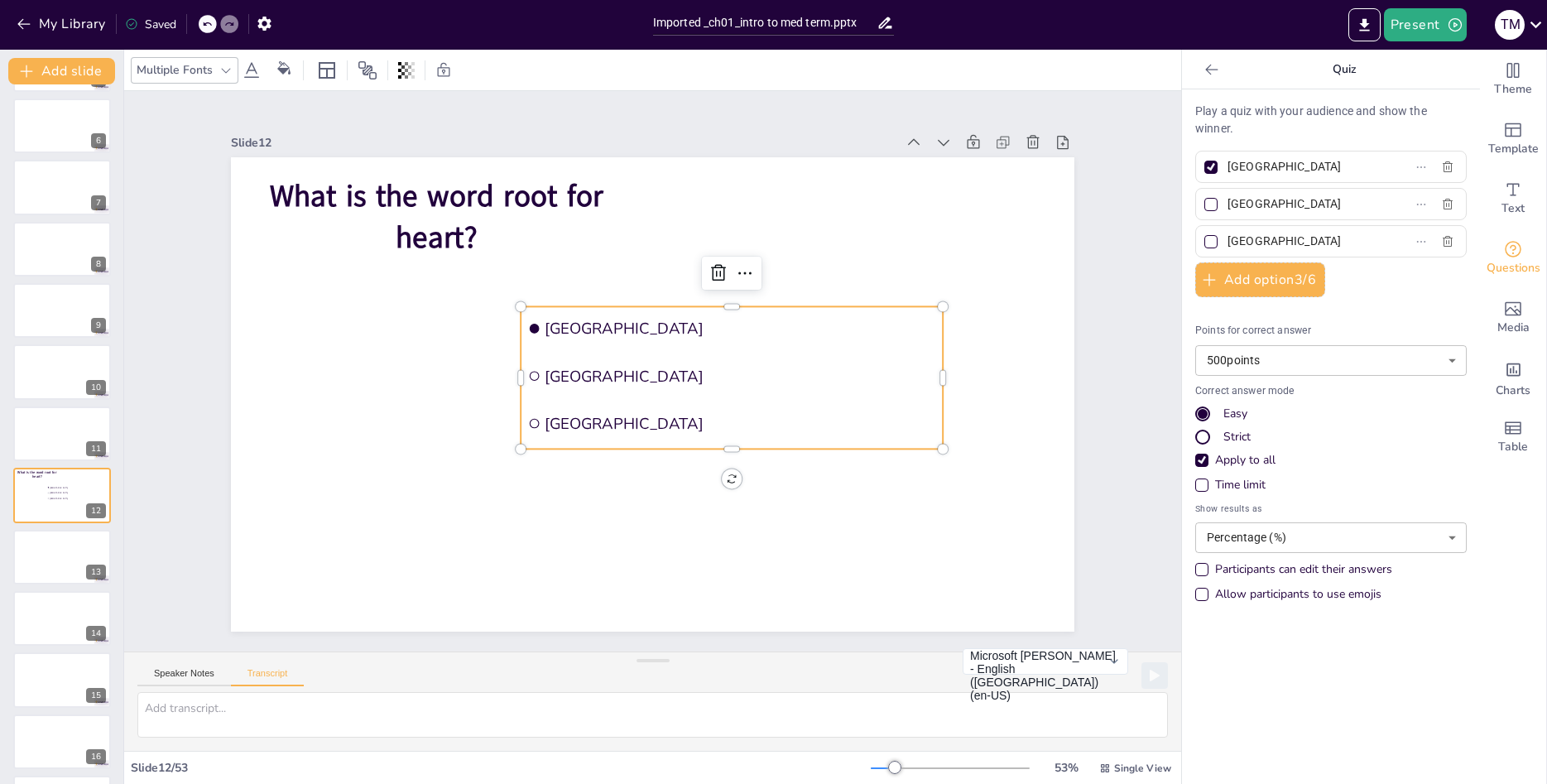
click at [596, 332] on span "[GEOGRAPHIC_DATA]" at bounding box center [748, 357] width 378 height 141
click at [605, 332] on span "[GEOGRAPHIC_DATA]" at bounding box center [743, 408] width 277 height 305
click at [632, 323] on span "[GEOGRAPHIC_DATA]" at bounding box center [750, 368] width 365 height 178
click at [632, 323] on span "[GEOGRAPHIC_DATA]" at bounding box center [744, 337] width 391 height 62
click at [615, 329] on span "[GEOGRAPHIC_DATA]" at bounding box center [738, 417] width 247 height 329
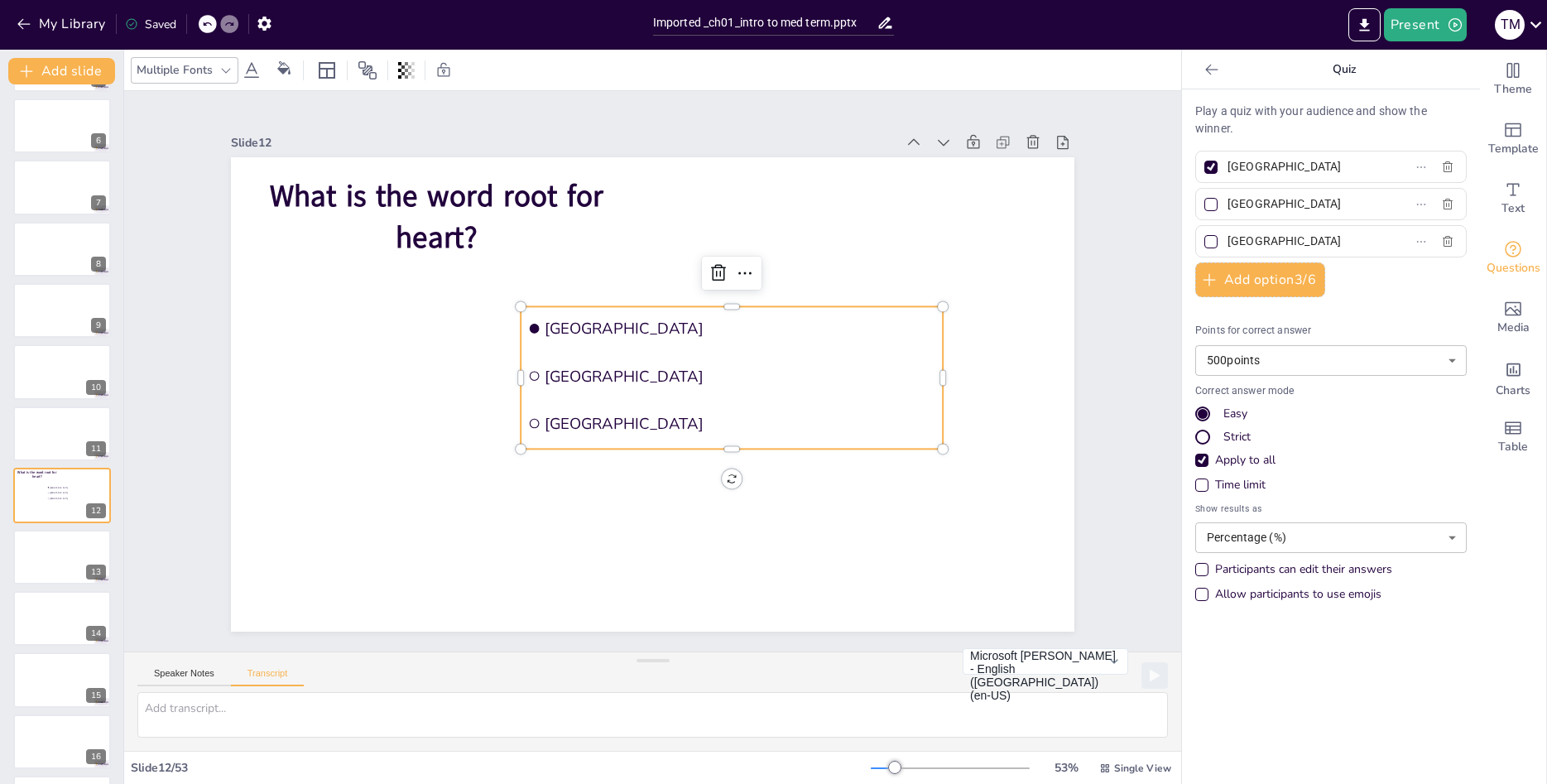
click at [563, 329] on span "[GEOGRAPHIC_DATA]" at bounding box center [747, 347] width 387 height 101
click at [1295, 286] on button "Add option 3 / 6" at bounding box center [1260, 280] width 130 height 35
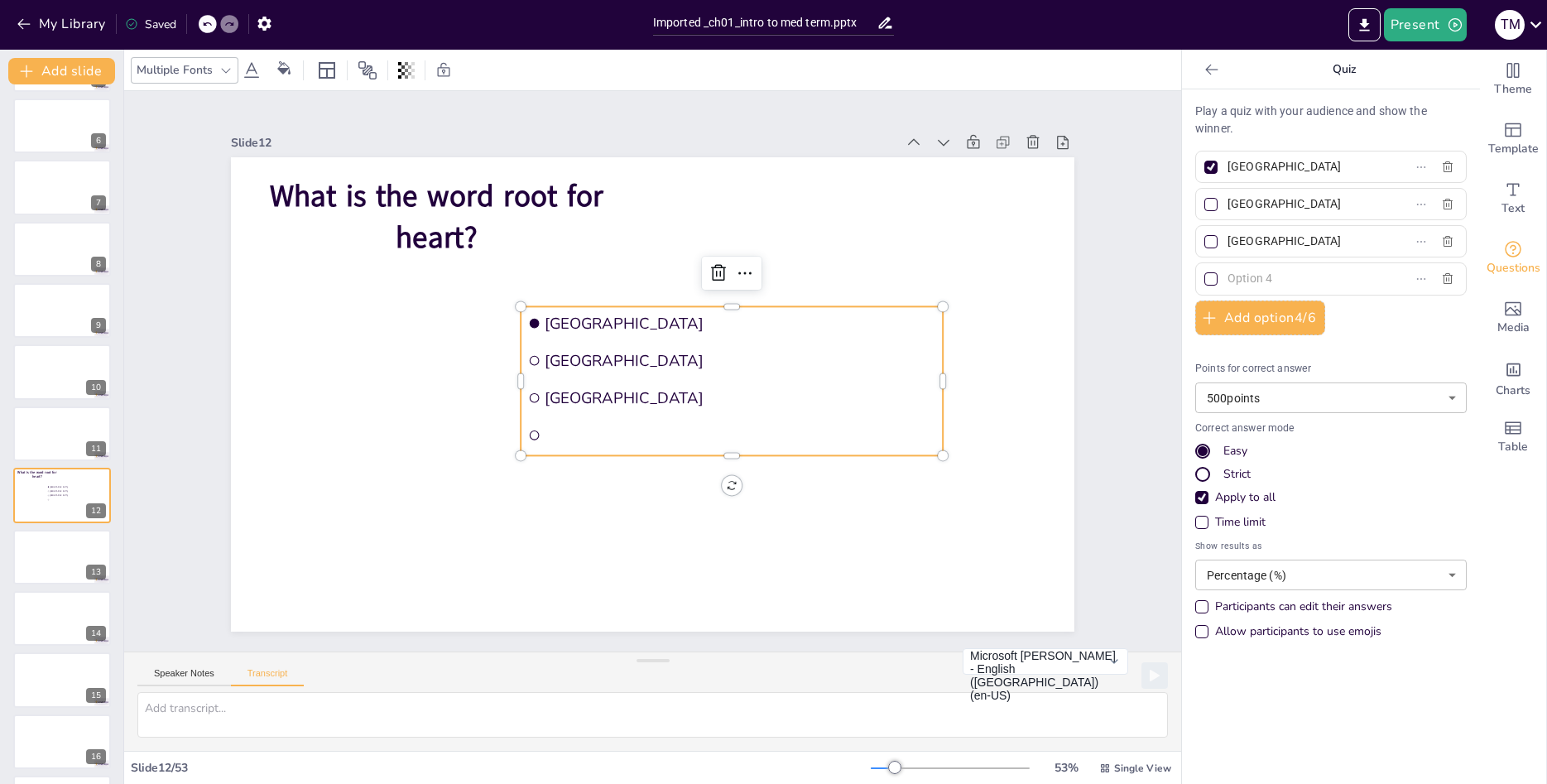
click at [1279, 160] on input "[GEOGRAPHIC_DATA]" at bounding box center [1305, 167] width 154 height 24
drag, startPoint x: 1308, startPoint y: 164, endPoint x: 1226, endPoint y: 176, distance: 82.9
click at [1228, 176] on input "[GEOGRAPHIC_DATA]" at bounding box center [1305, 167] width 154 height 24
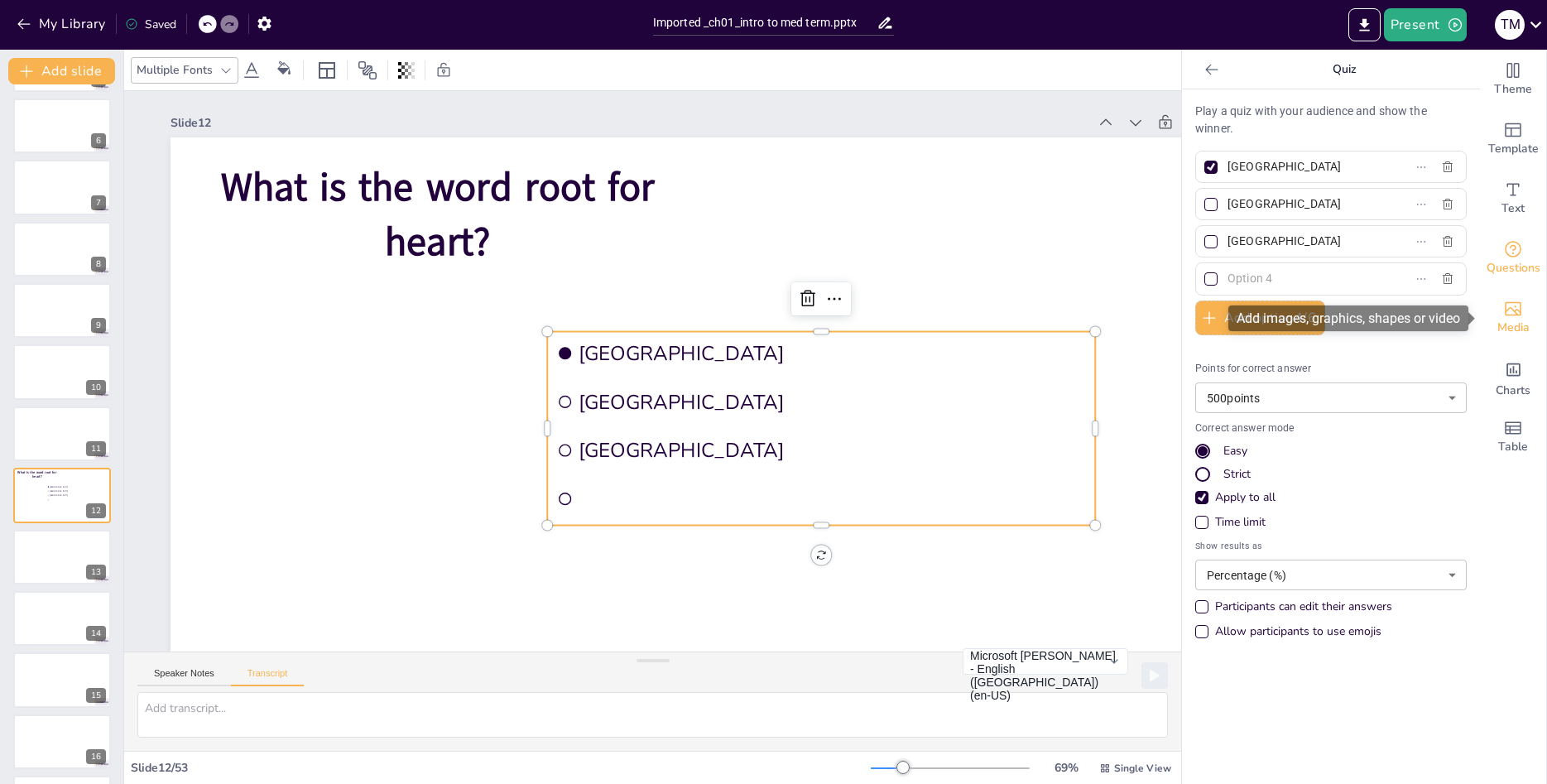
click at [1505, 319] on span "Media" at bounding box center [1513, 327] width 32 height 19
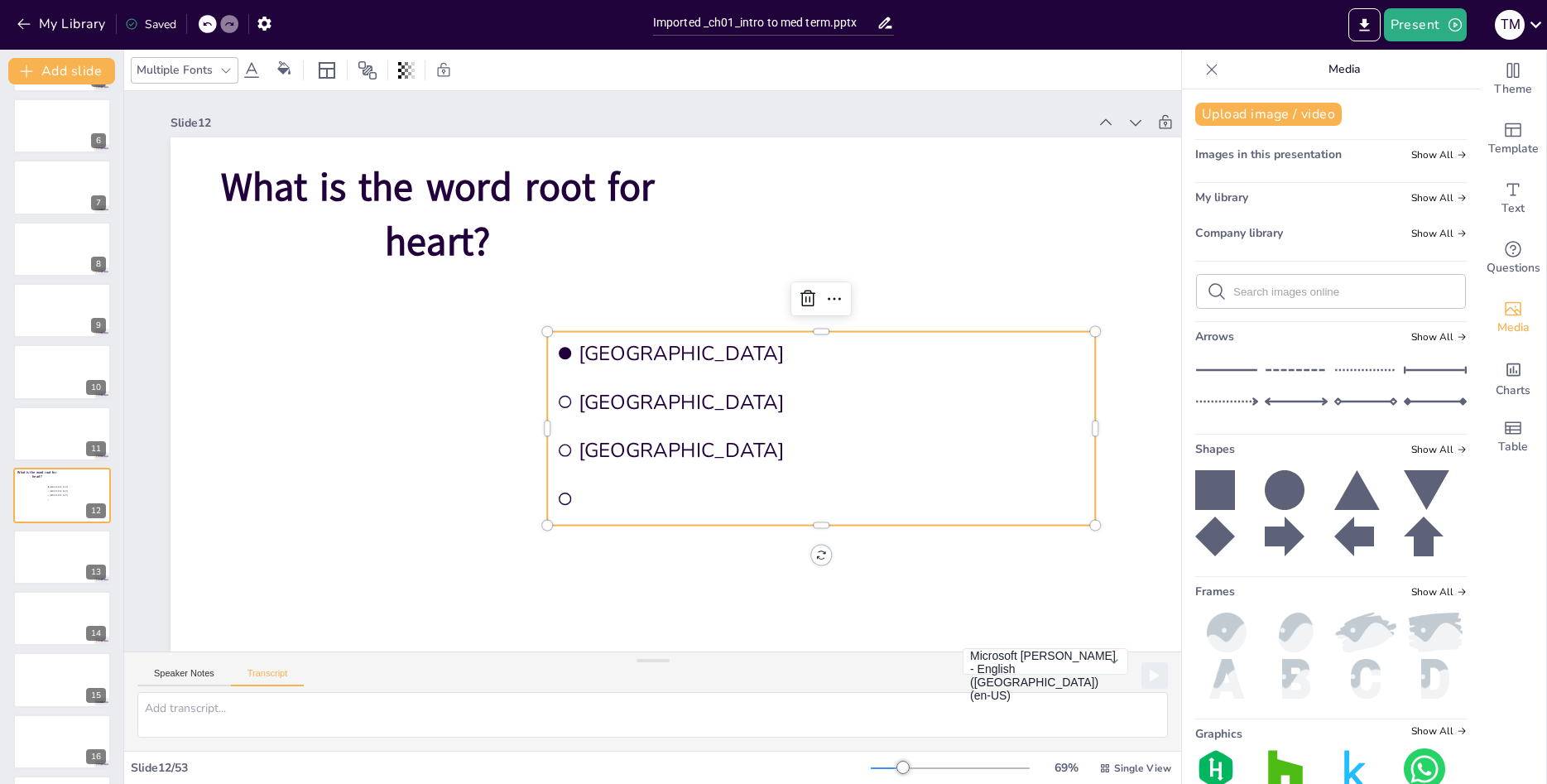
click at [154, 308] on div "Slide 1 10 Countdown - title Slide 2 Slide 3 Slide 4 Slide 5 Slide 6 Slide 7 Sl…" at bounding box center [699, 440] width 1336 height 998
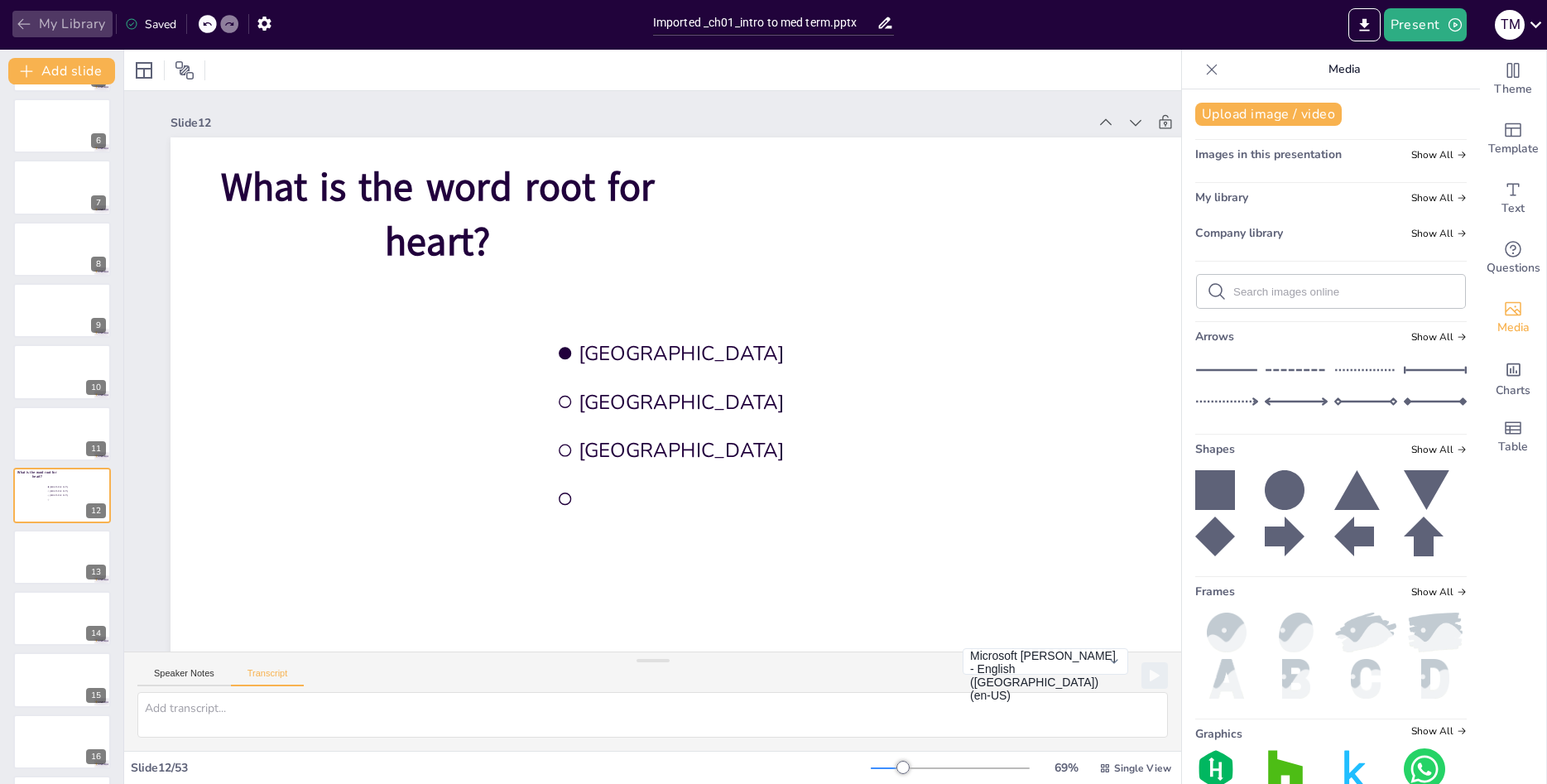
click at [33, 20] on button "My Library" at bounding box center [63, 23] width 101 height 26
